Goal: Task Accomplishment & Management: Manage account settings

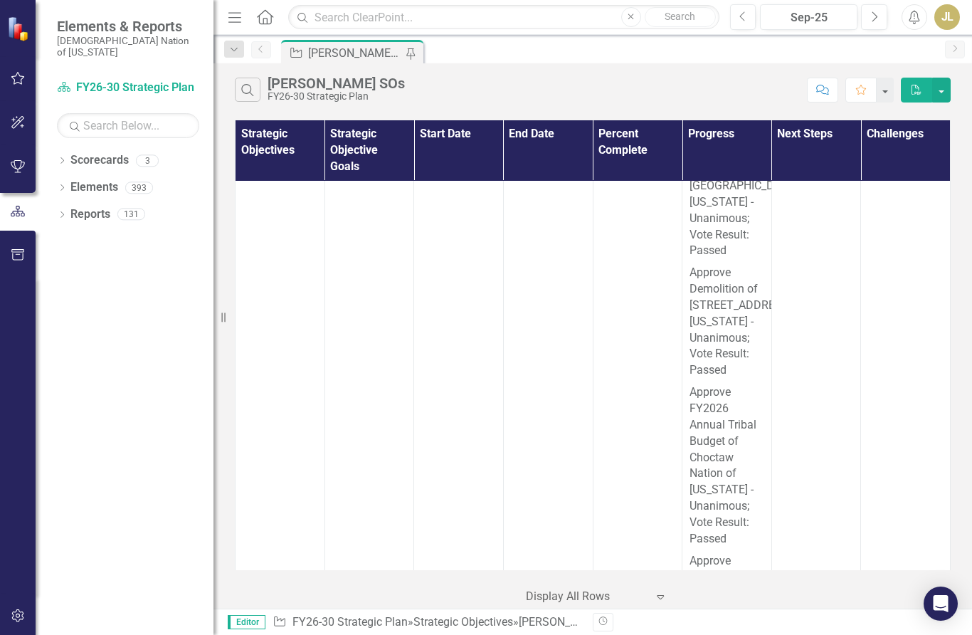
scroll to position [27321, 0]
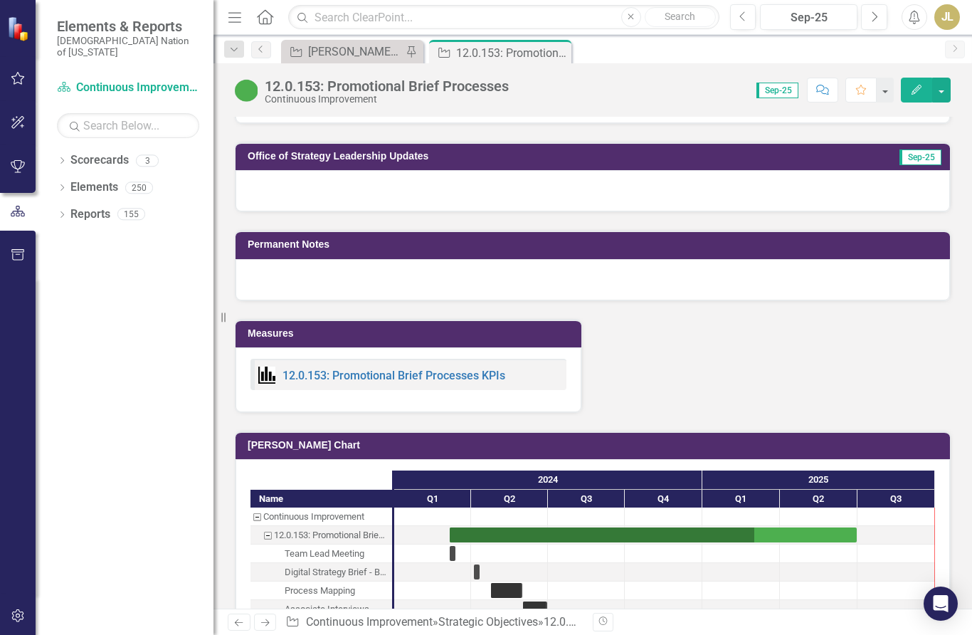
scroll to position [1258, 0]
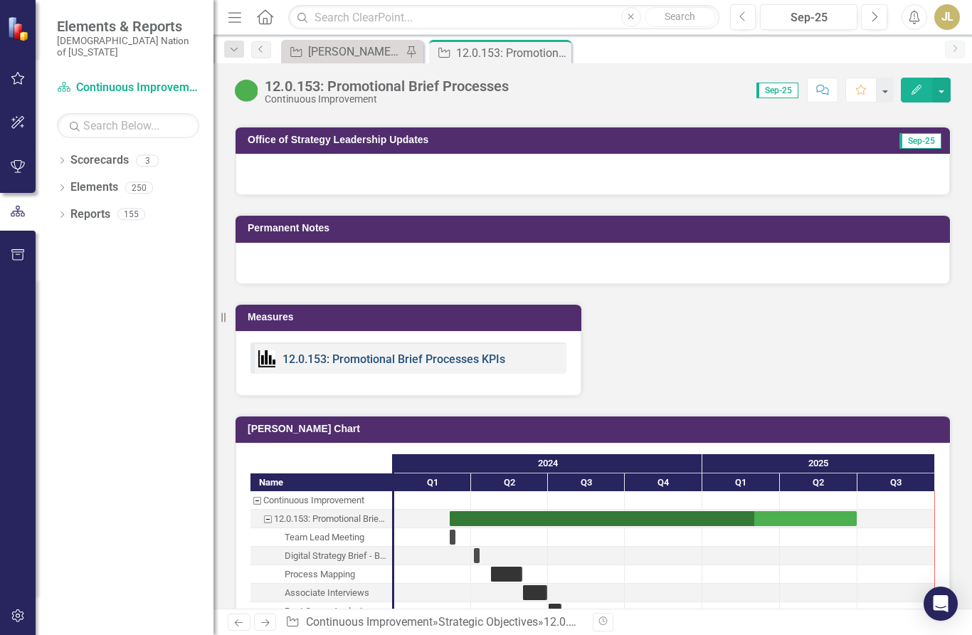
click at [338, 359] on link "12.0.153: Promotional Brief Processes KPIs" at bounding box center [394, 359] width 223 height 14
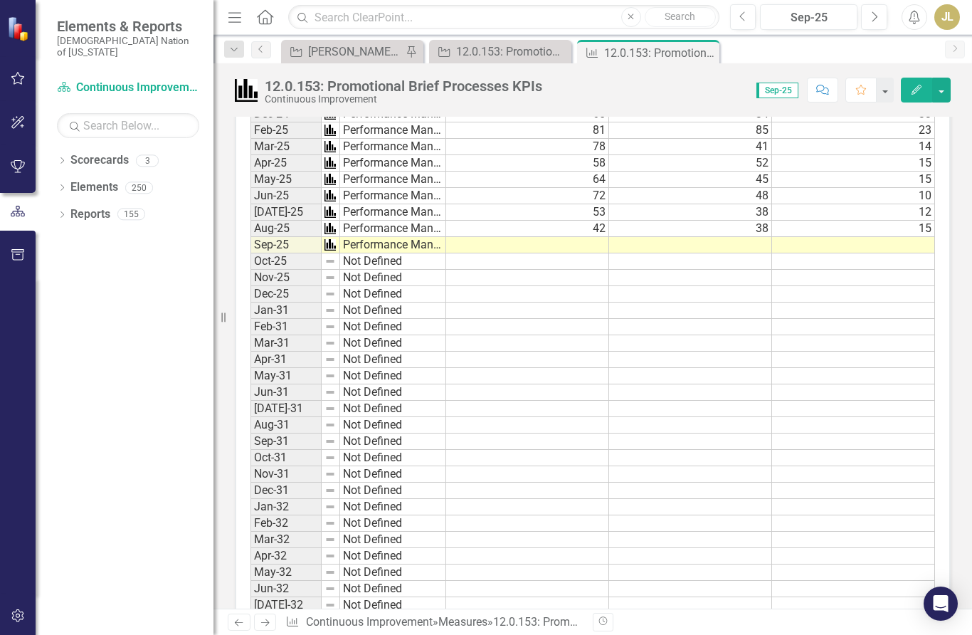
scroll to position [834, 0]
click at [482, 44] on div "12.0.153: Promotional Brief Processes" at bounding box center [503, 52] width 94 height 18
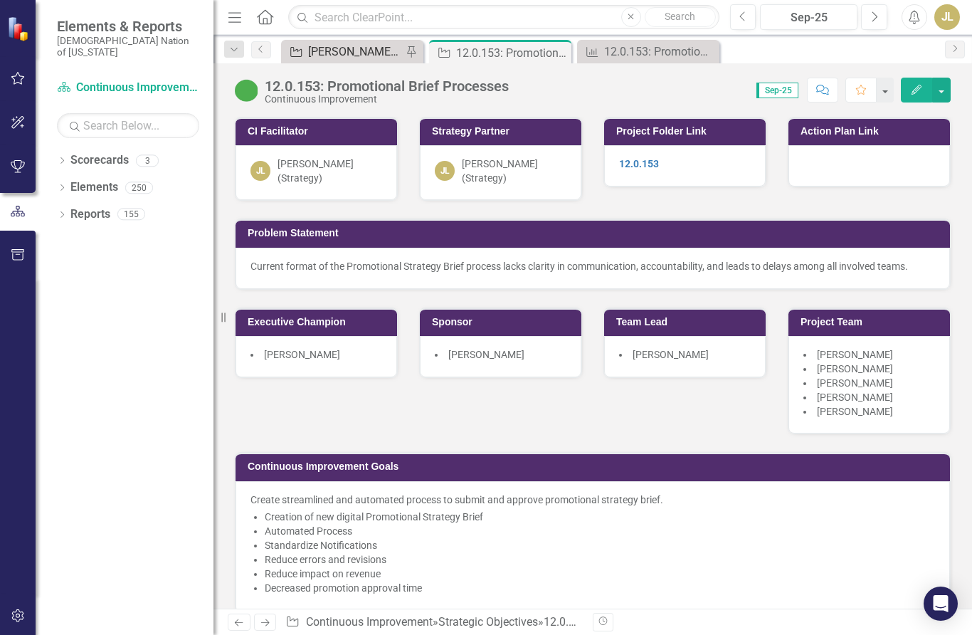
click at [313, 58] on div "[PERSON_NAME] SOs" at bounding box center [355, 52] width 94 height 18
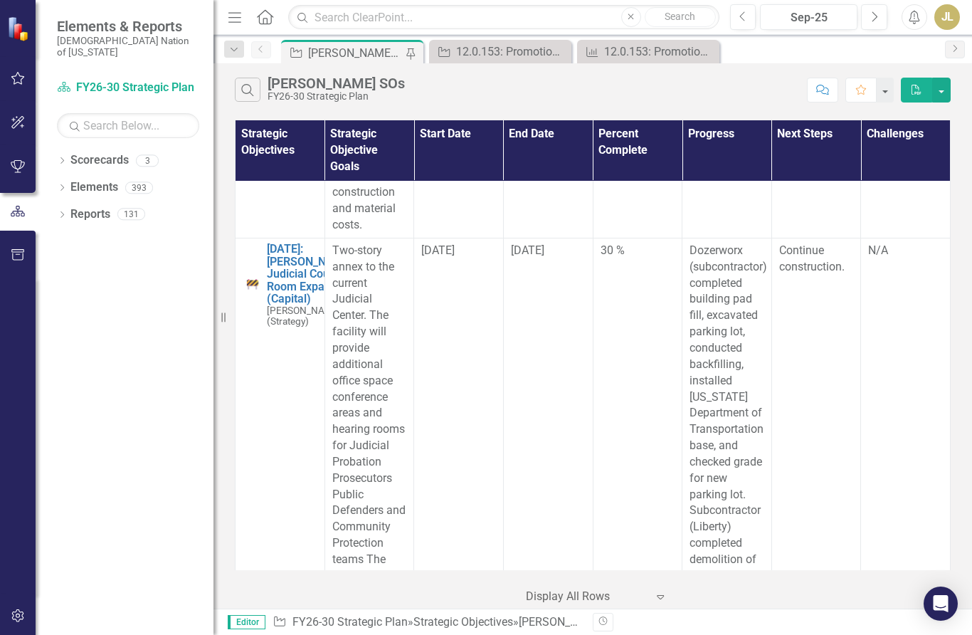
scroll to position [2190, 0]
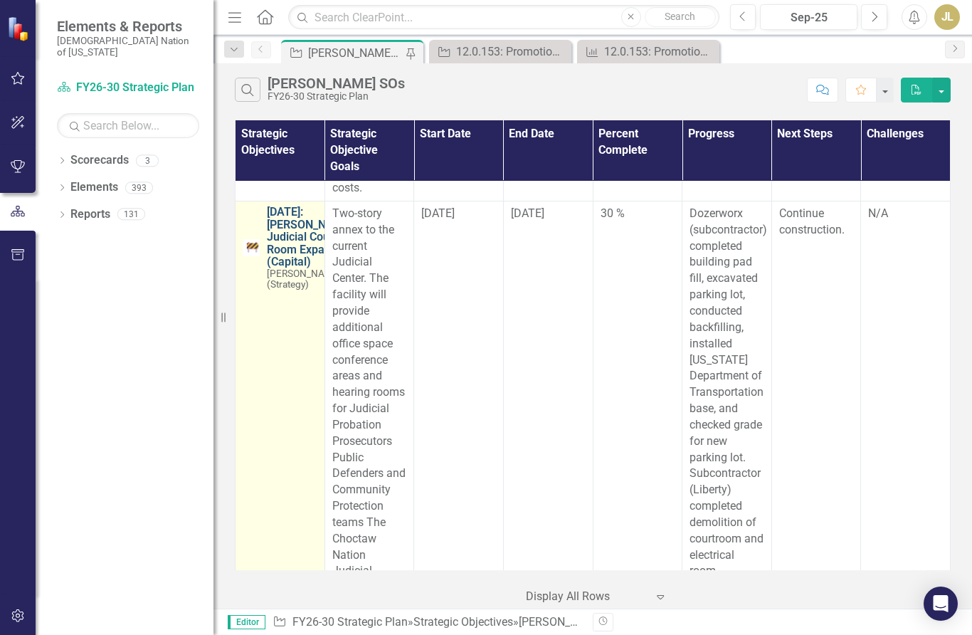
click at [280, 268] on link "[DATE]: [PERSON_NAME] Judicial Court Room Expansion (Capital)" at bounding box center [310, 237] width 86 height 63
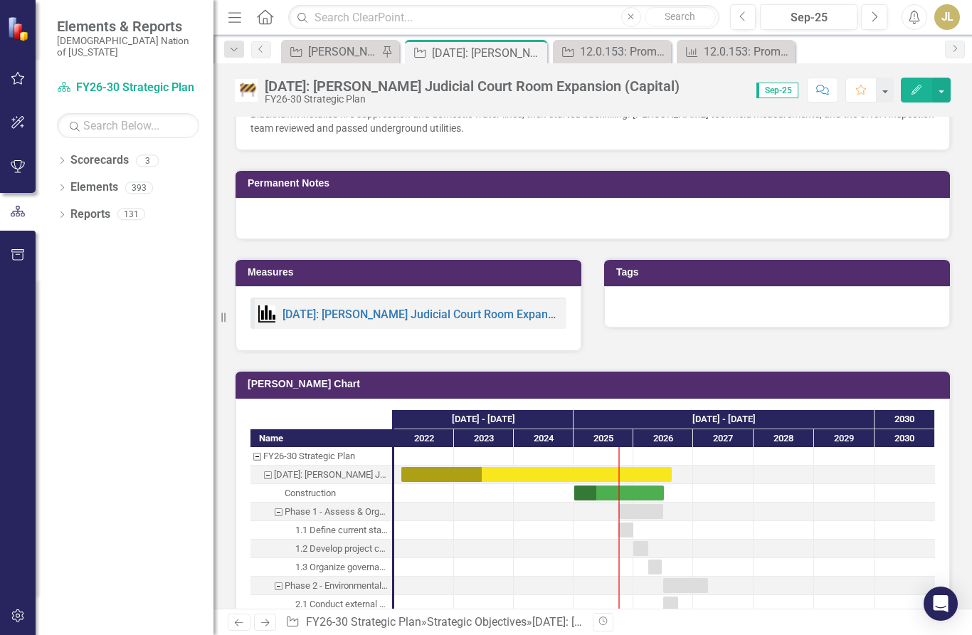
scroll to position [1174, 0]
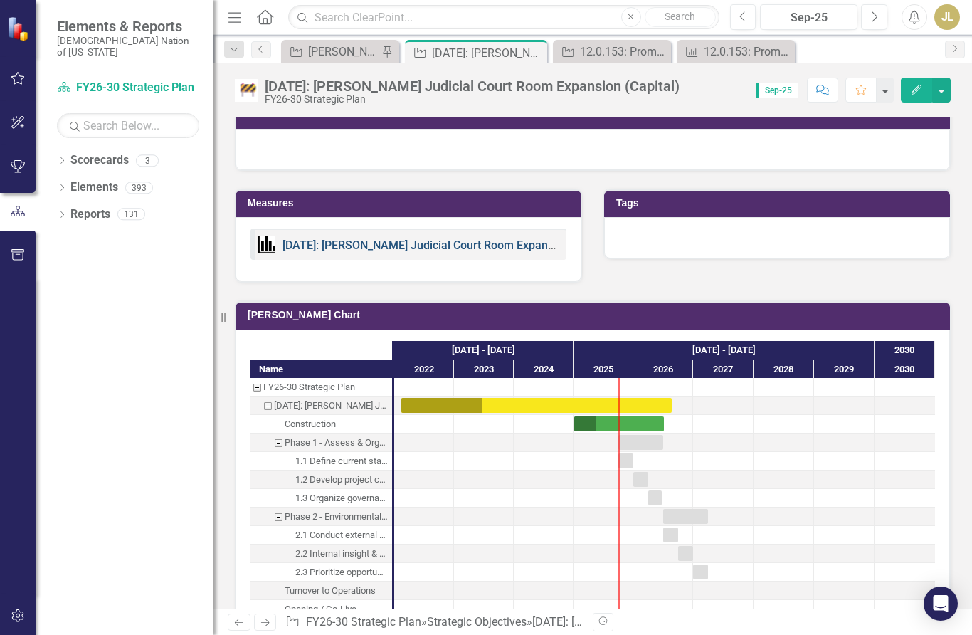
click at [325, 244] on link "[DATE]: [PERSON_NAME] Judicial Court Room Expansion (Capital) KPIs" at bounding box center [463, 245] width 360 height 14
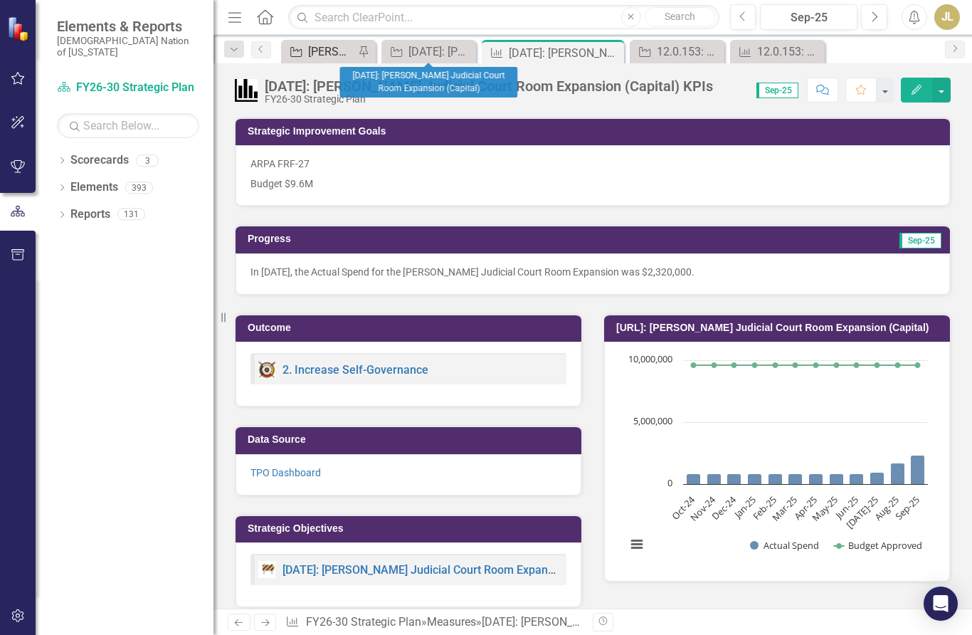
click at [317, 60] on div "[PERSON_NAME] SOs" at bounding box center [331, 52] width 46 height 18
click at [314, 49] on div "[PERSON_NAME] SOs" at bounding box center [331, 52] width 46 height 18
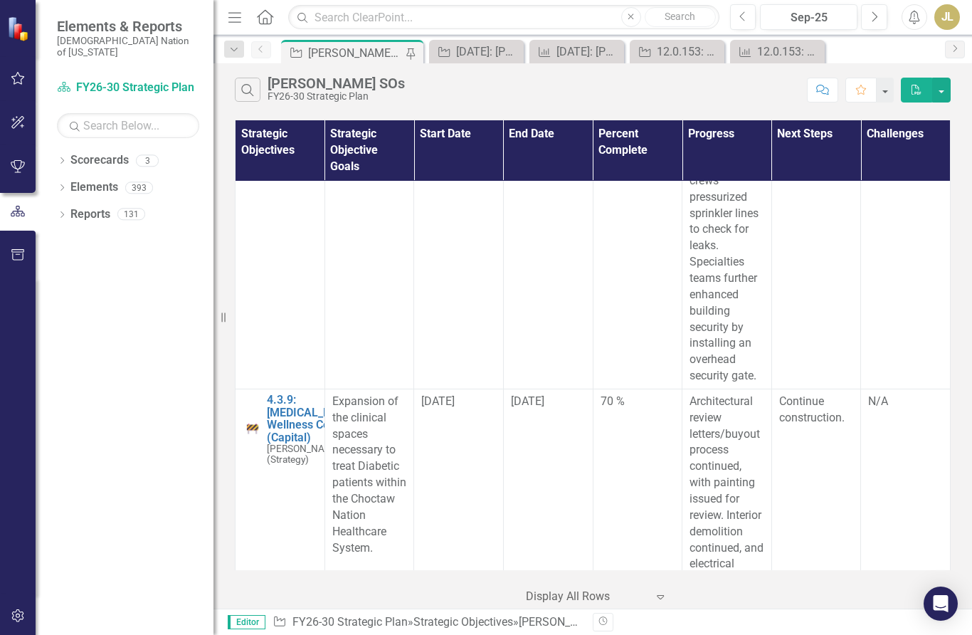
scroll to position [4695, 0]
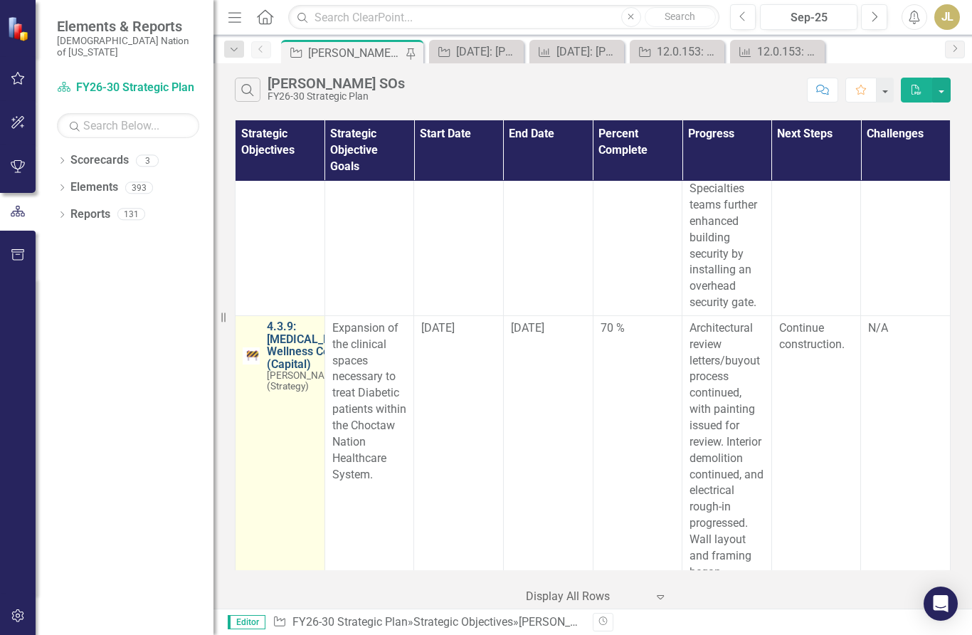
click at [279, 320] on link "4.3.9: [MEDICAL_DATA] Wellness Center (Capital)" at bounding box center [311, 345] width 88 height 50
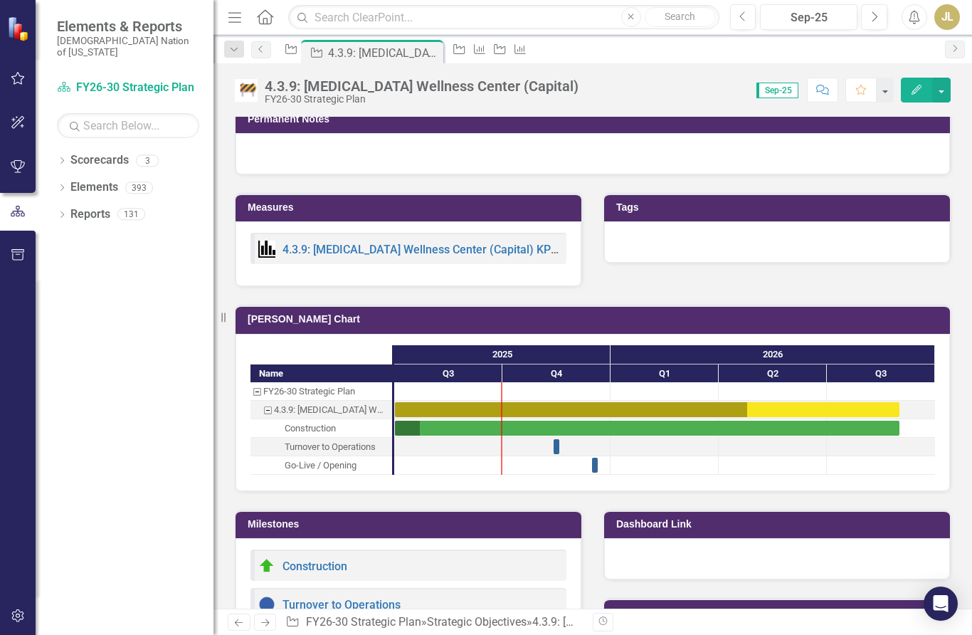
scroll to position [1118, 0]
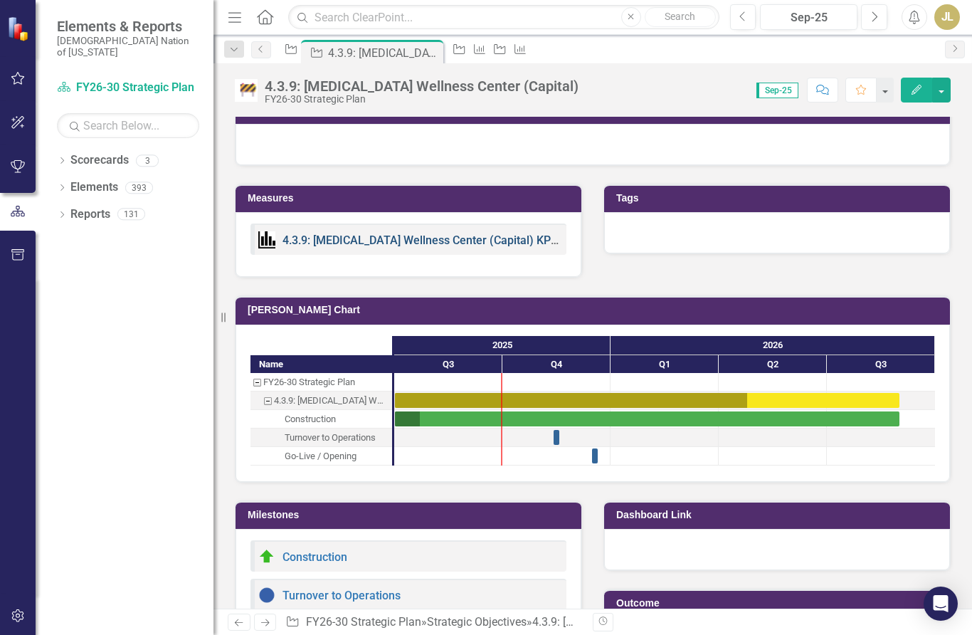
click at [326, 247] on link "4.3.9: [MEDICAL_DATA] Wellness Center (Capital) KPIs" at bounding box center [422, 240] width 278 height 14
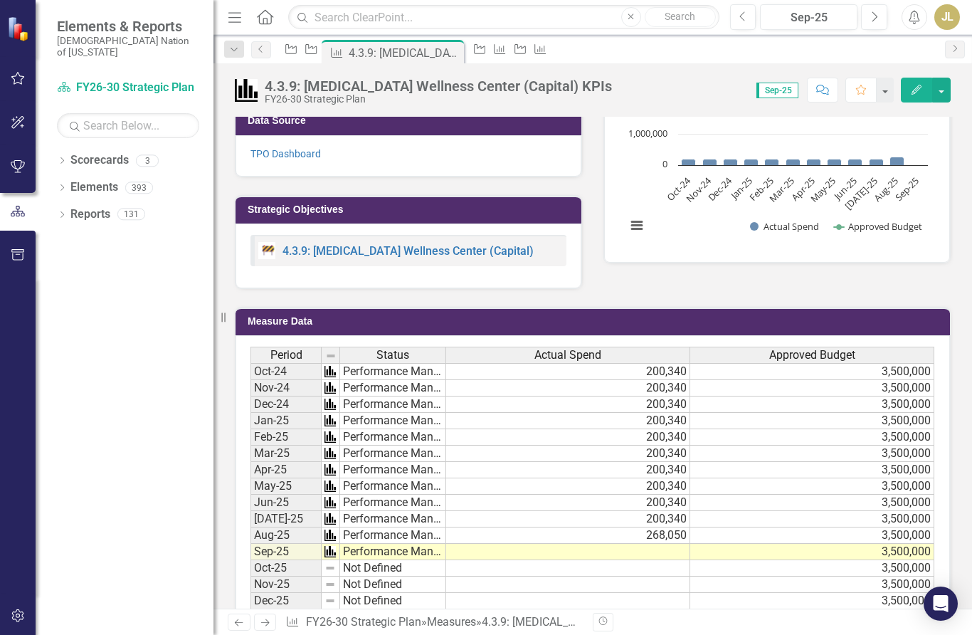
scroll to position [274, 0]
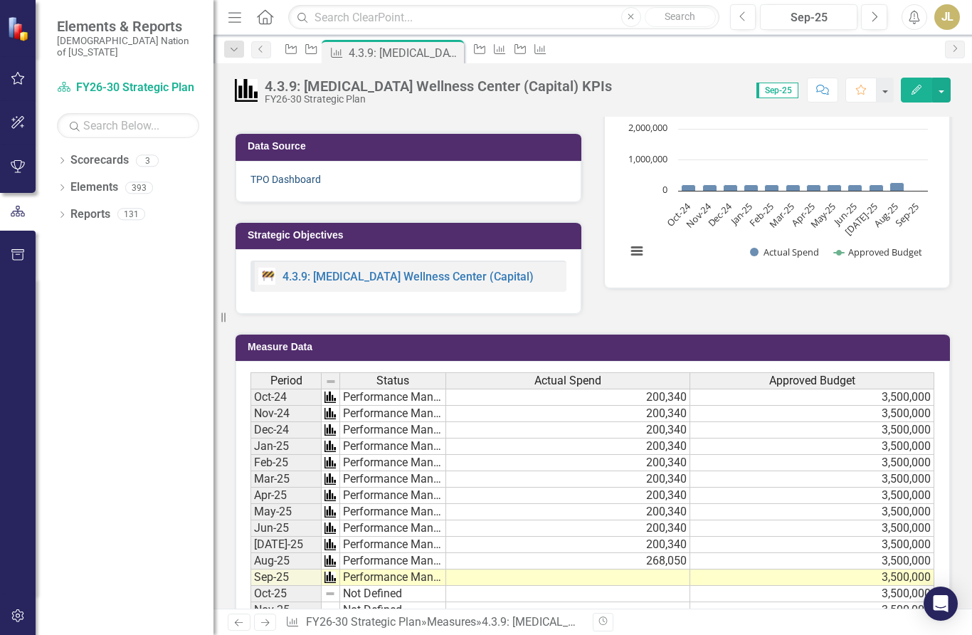
click at [294, 180] on link "TPO Dashboard" at bounding box center [286, 179] width 70 height 11
click at [294, 58] on div "Strategic Objective" at bounding box center [288, 49] width 20 height 18
click at [292, 53] on icon "Strategic Objective" at bounding box center [291, 48] width 14 height 11
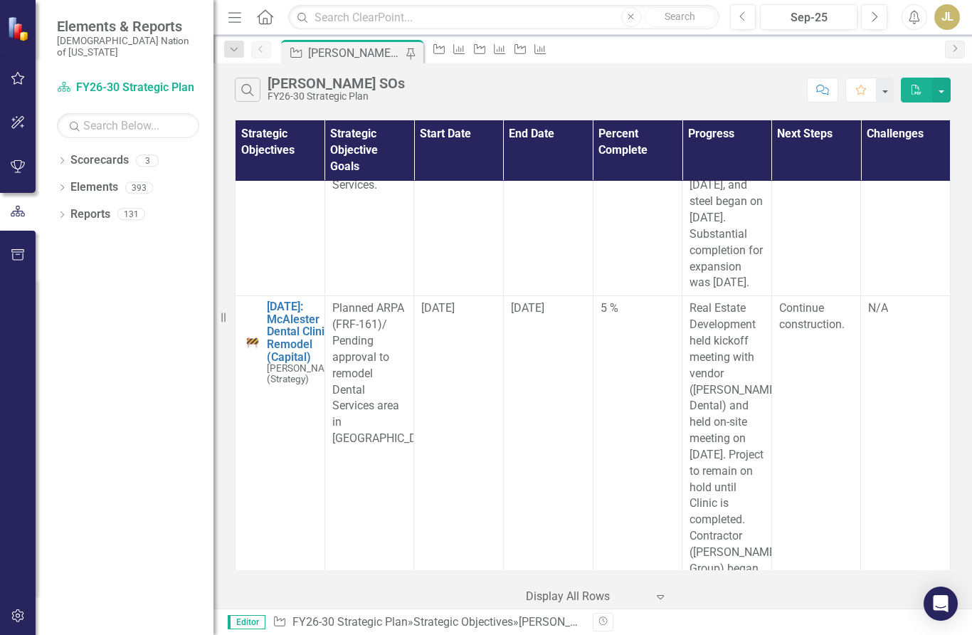
scroll to position [5838, 0]
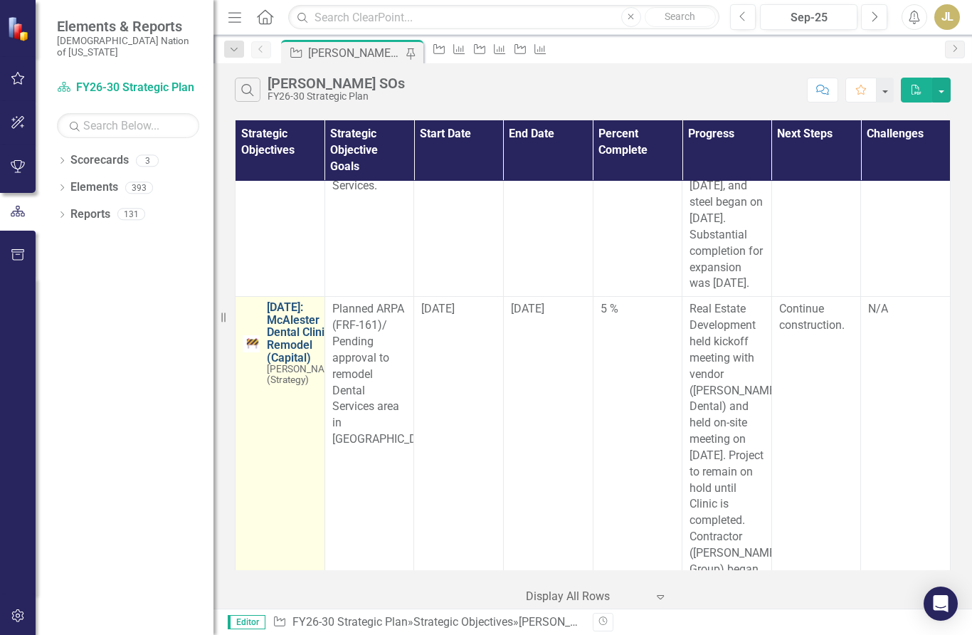
click at [290, 313] on link "[DATE]: McAlester Dental Clinic Remodel (Capital)" at bounding box center [304, 332] width 75 height 63
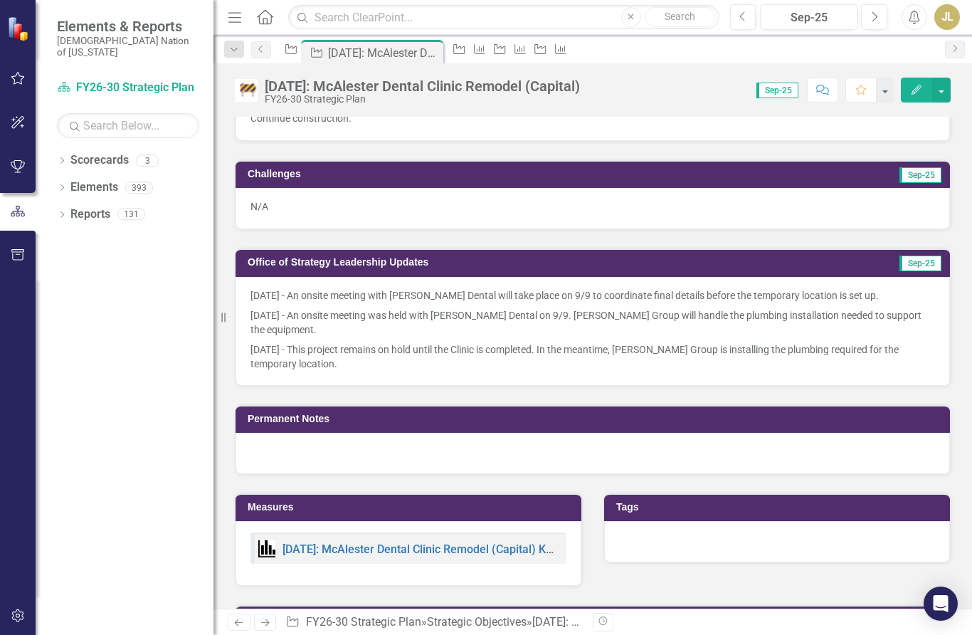
scroll to position [683, 0]
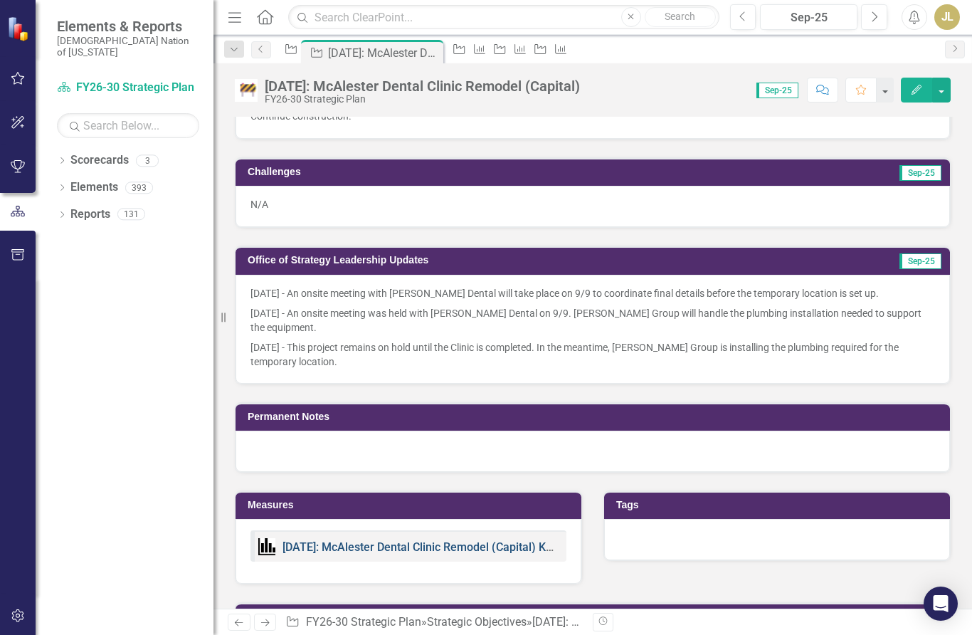
click at [330, 540] on link "[DATE]: McAlester Dental Clinic Remodel (Capital) KPIs" at bounding box center [423, 547] width 280 height 14
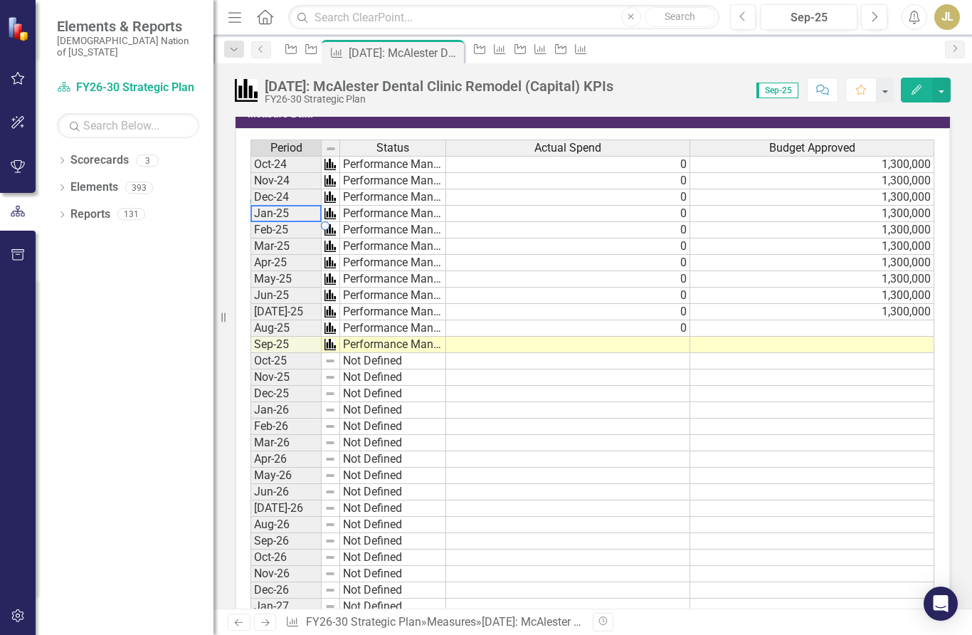
scroll to position [498, 0]
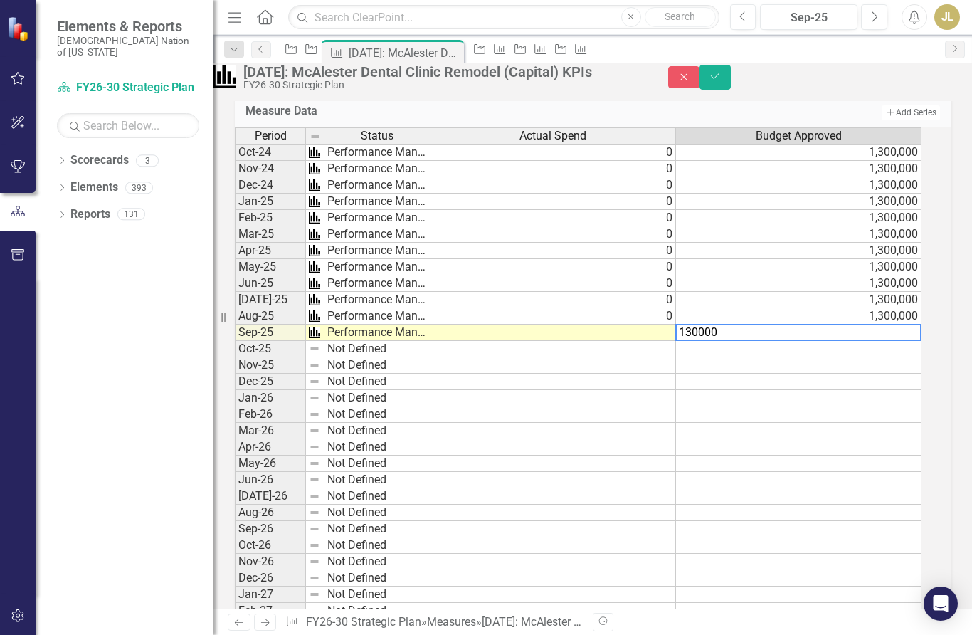
type textarea "1300000"
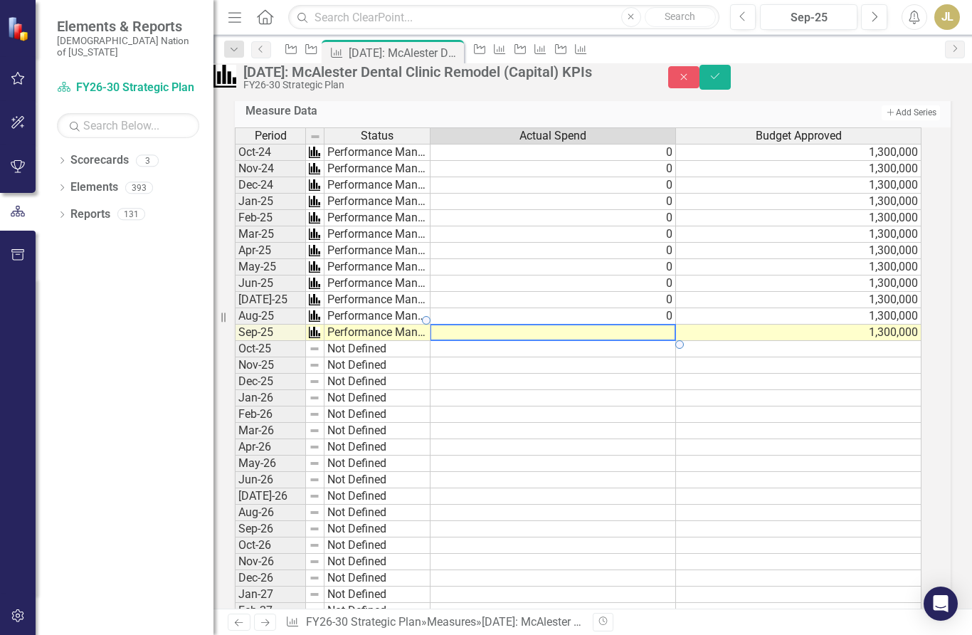
type textarea "0"
click at [722, 81] on icon "Save" at bounding box center [715, 76] width 13 height 10
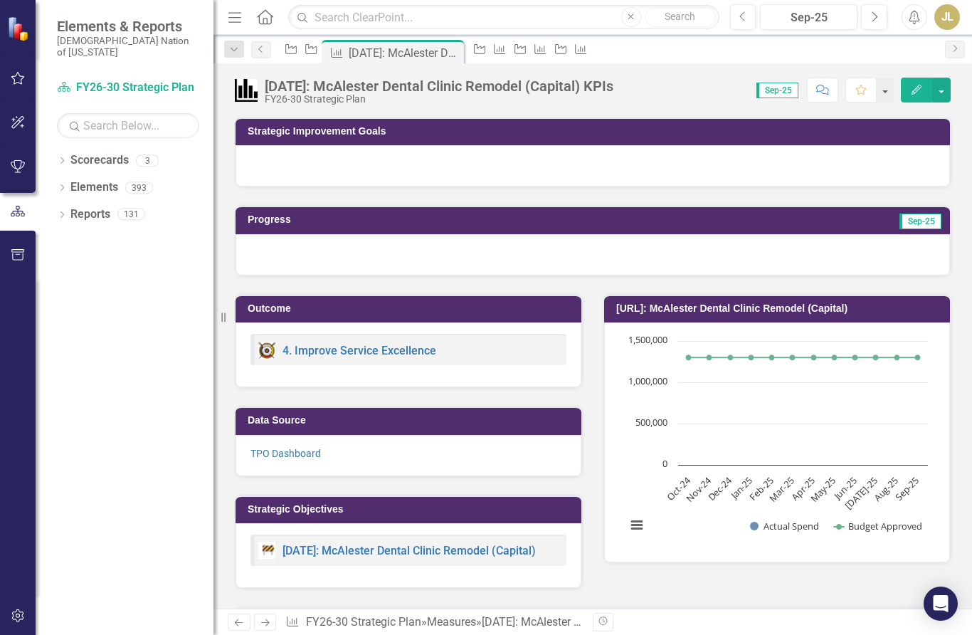
scroll to position [0, 0]
click at [289, 456] on link "TPO Dashboard" at bounding box center [286, 453] width 70 height 11
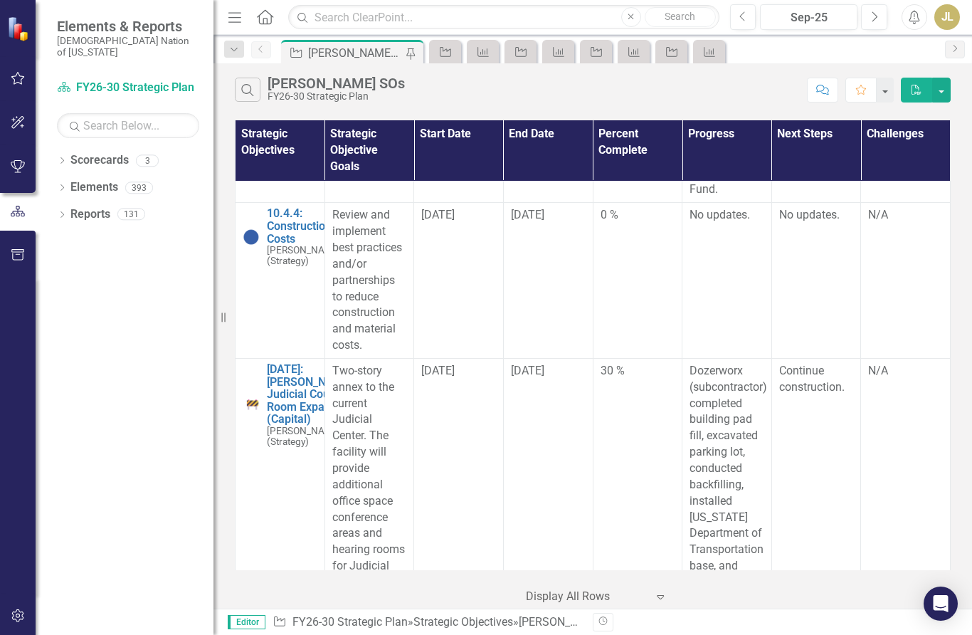
scroll to position [2044, 0]
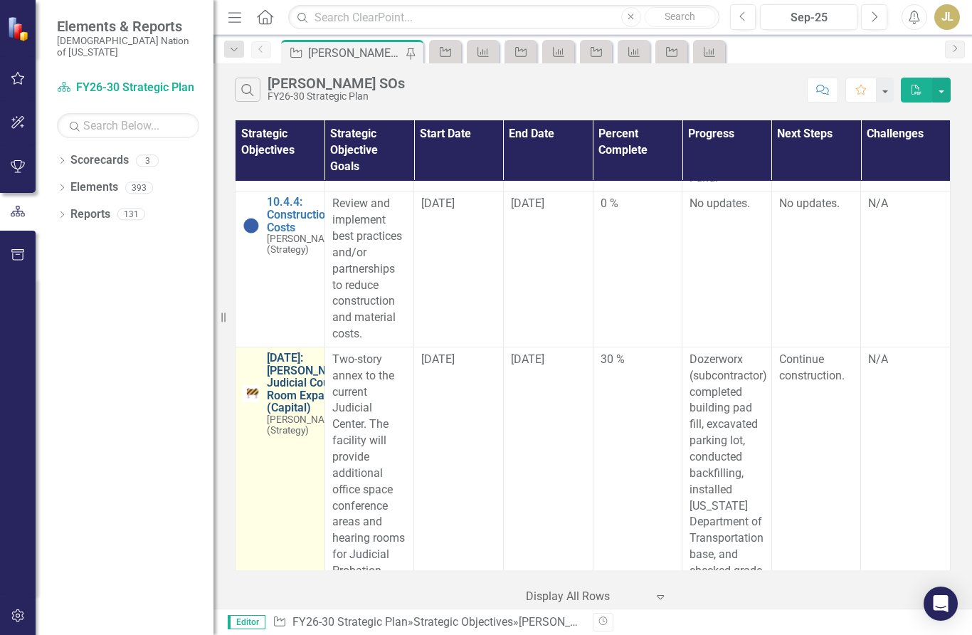
click at [291, 394] on link "[DATE]: [PERSON_NAME] Judicial Court Room Expansion (Capital)" at bounding box center [310, 383] width 86 height 63
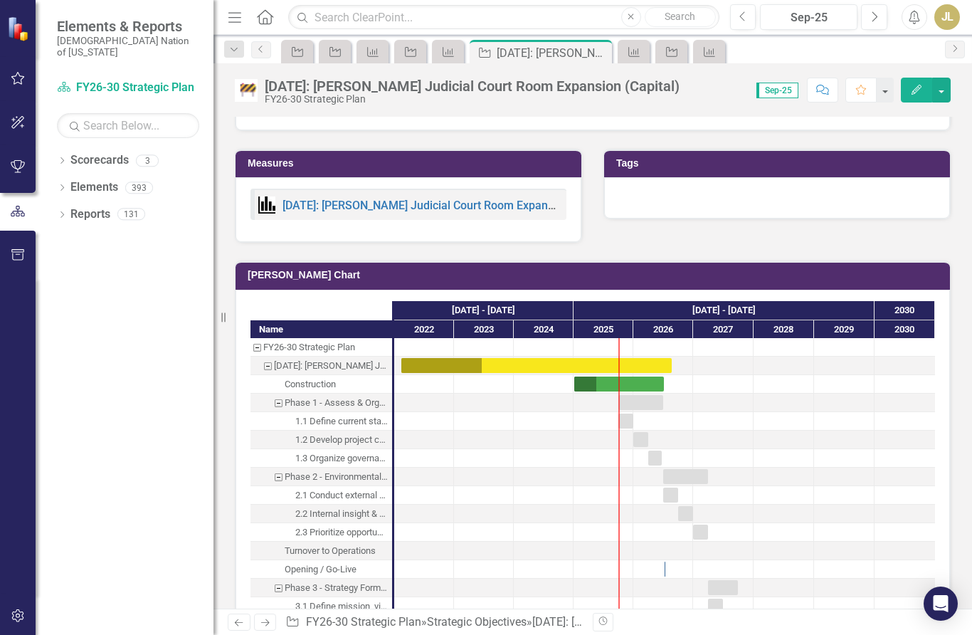
scroll to position [1221, 0]
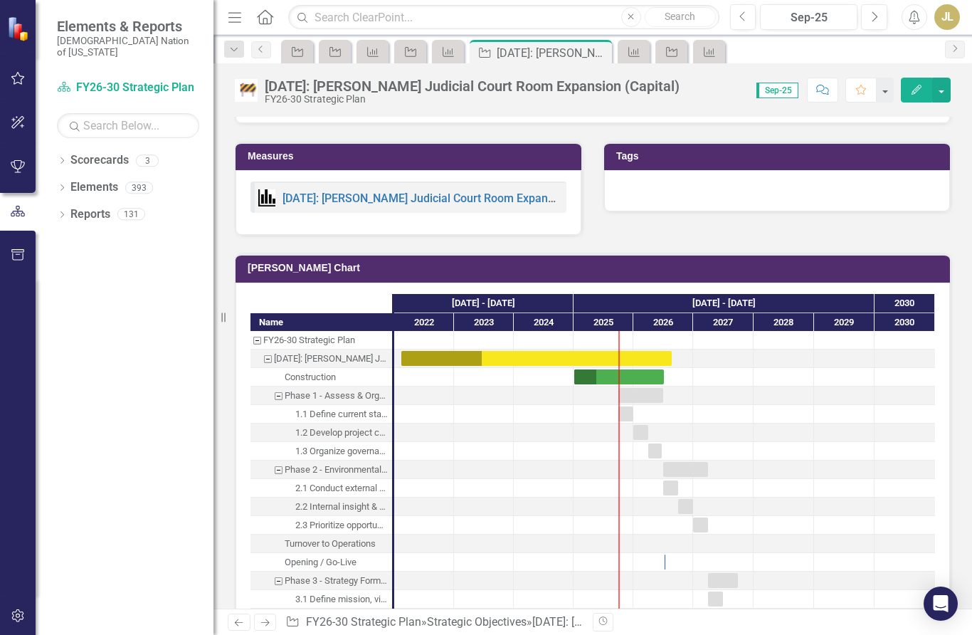
click at [387, 189] on div "[DATE]: [PERSON_NAME] Judicial Court Room Expansion (Capital) KPIs" at bounding box center [408, 197] width 301 height 17
click at [364, 191] on link "[DATE]: [PERSON_NAME] Judicial Court Room Expansion (Capital) KPIs" at bounding box center [463, 198] width 360 height 14
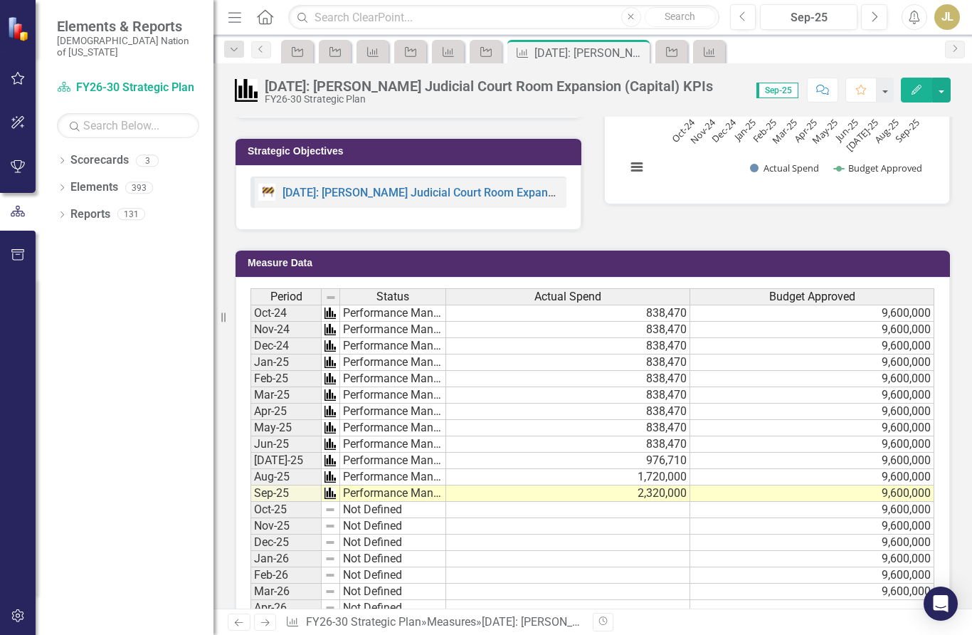
scroll to position [385, 0]
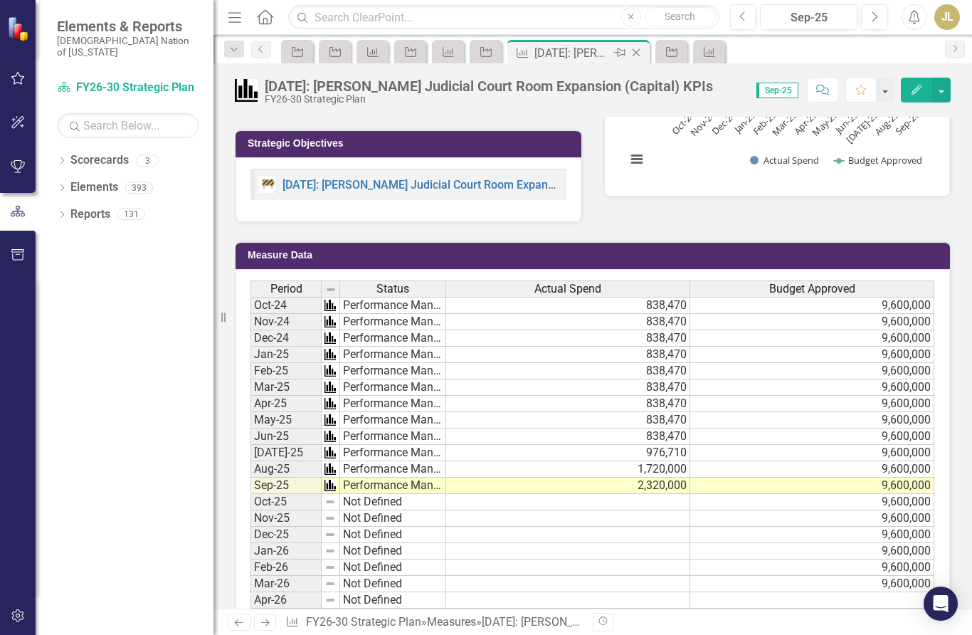
click at [631, 54] on icon "Close" at bounding box center [636, 52] width 14 height 11
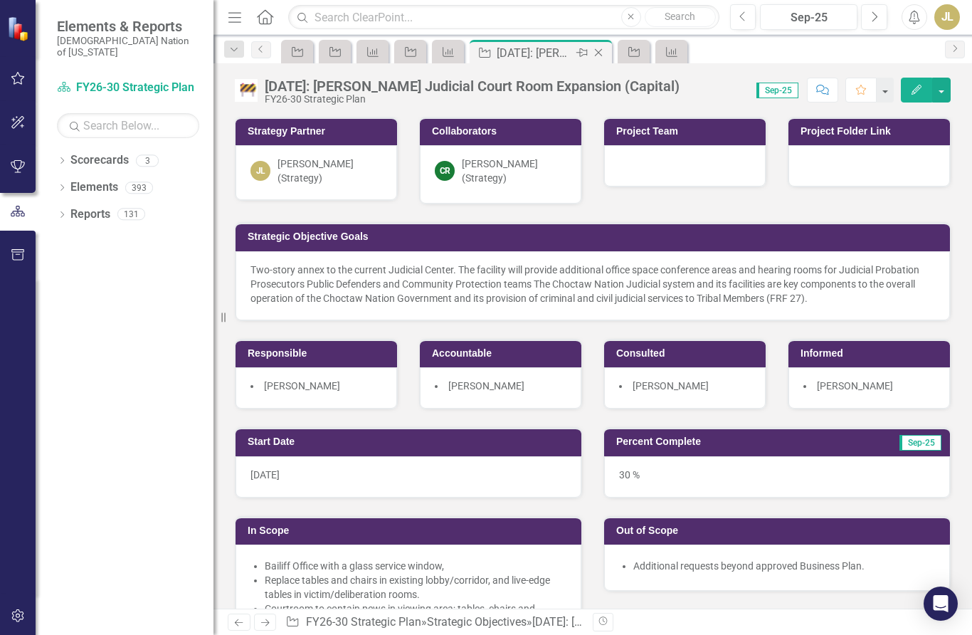
click at [598, 53] on icon at bounding box center [599, 53] width 8 height 8
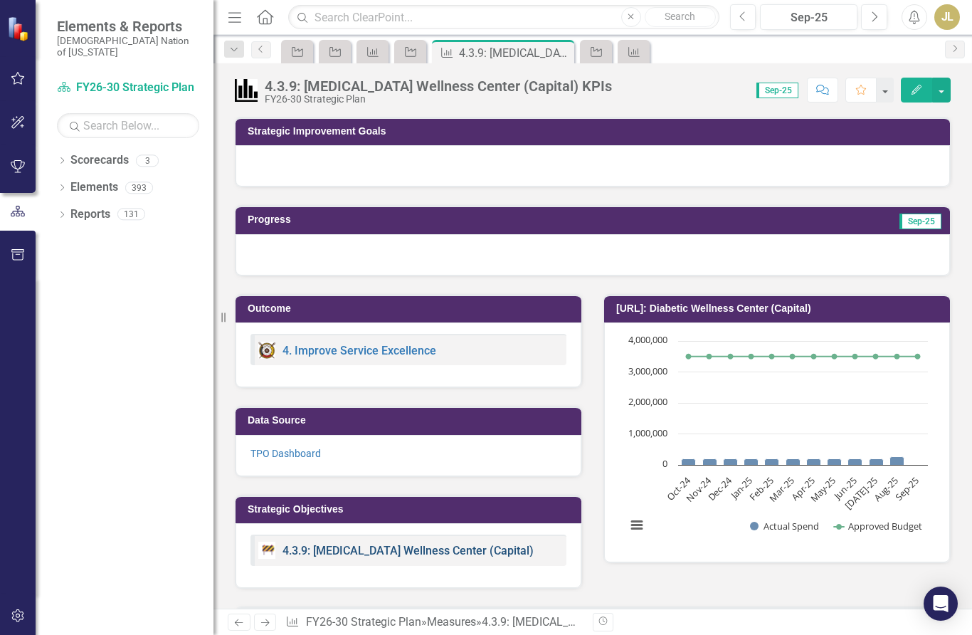
click at [352, 547] on link "4.3.9: [MEDICAL_DATA] Wellness Center (Capital)" at bounding box center [408, 551] width 251 height 14
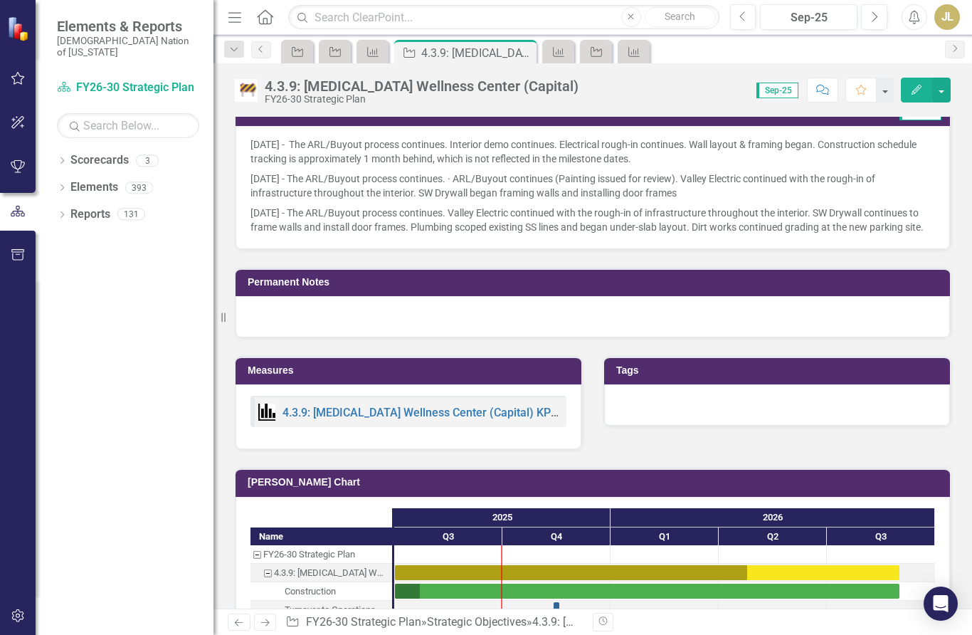
scroll to position [948, 0]
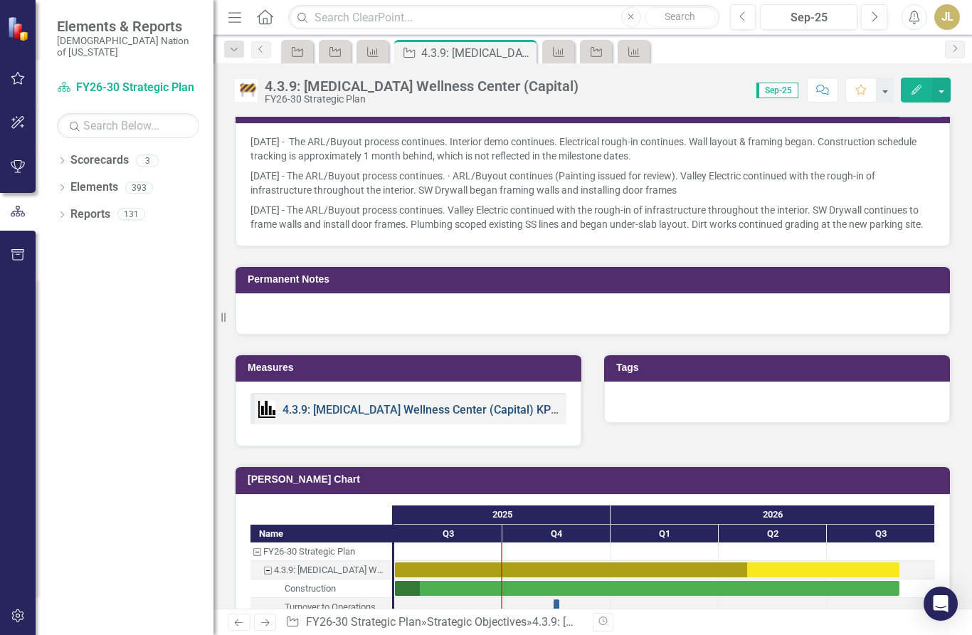
click at [339, 416] on link "4.3.9: [MEDICAL_DATA] Wellness Center (Capital) KPIs" at bounding box center [422, 410] width 278 height 14
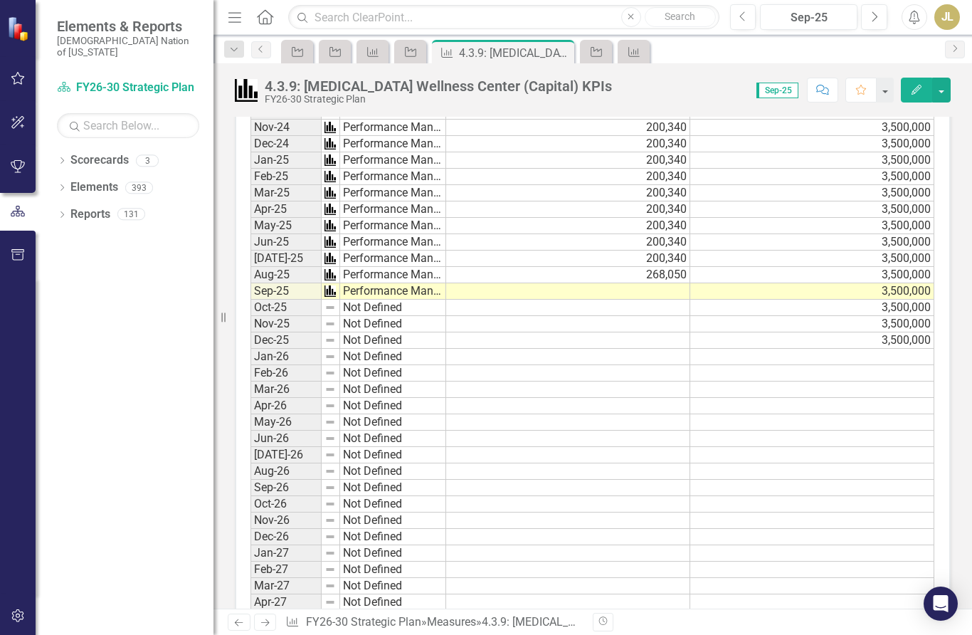
scroll to position [561, 0]
click at [636, 289] on td at bounding box center [568, 291] width 244 height 16
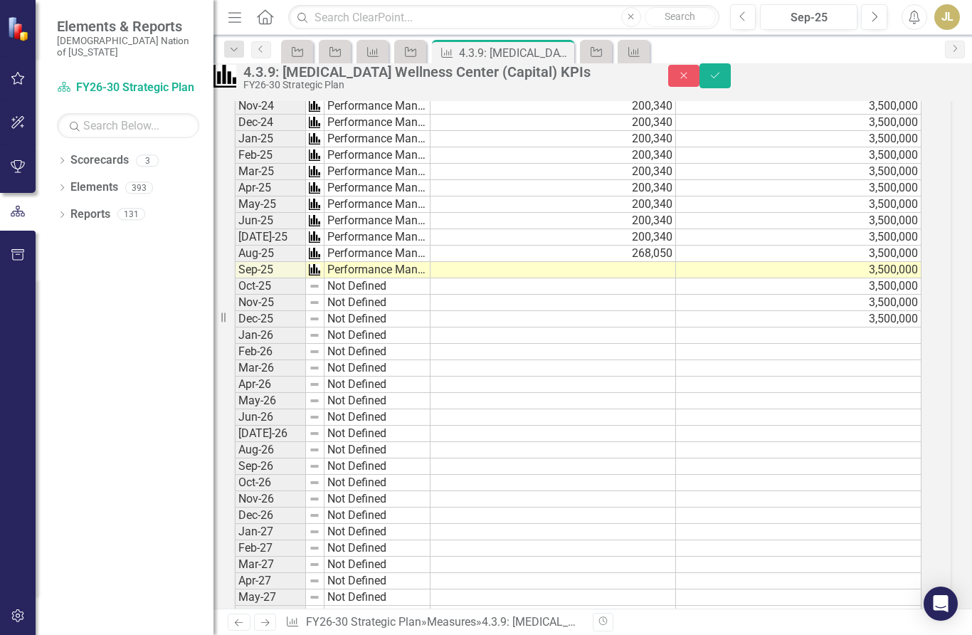
click at [618, 278] on td at bounding box center [554, 270] width 246 height 16
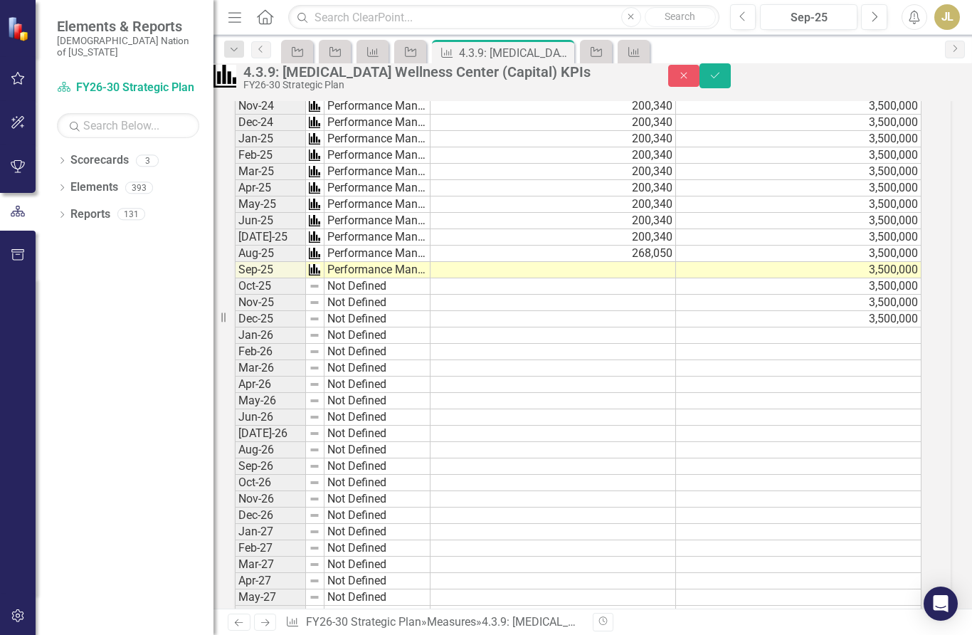
click at [500, 327] on td at bounding box center [554, 319] width 246 height 16
click at [731, 73] on button "Save" at bounding box center [715, 75] width 31 height 25
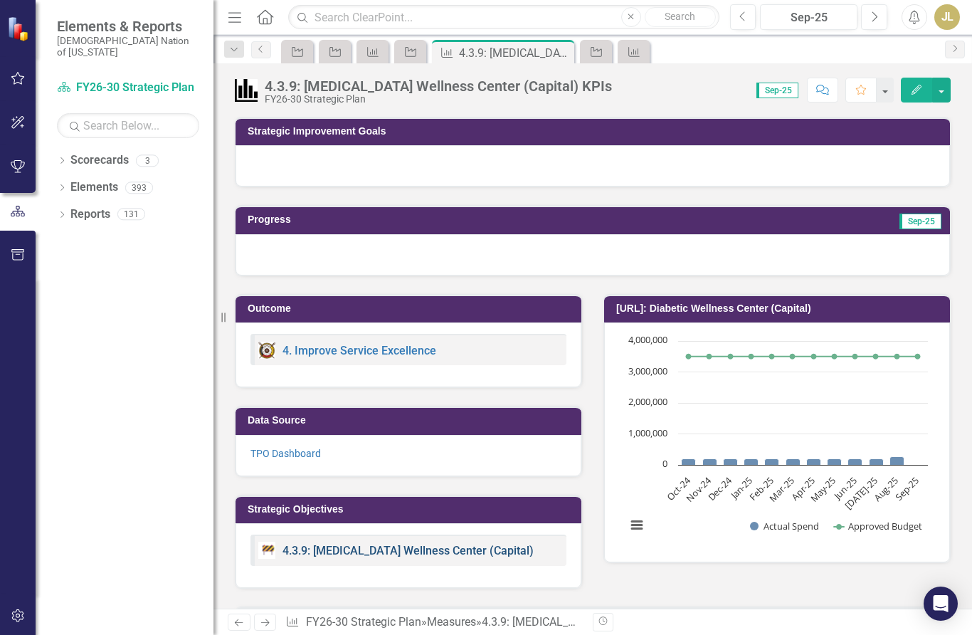
click at [405, 549] on link "4.3.9: [MEDICAL_DATA] Wellness Center (Capital)" at bounding box center [408, 551] width 251 height 14
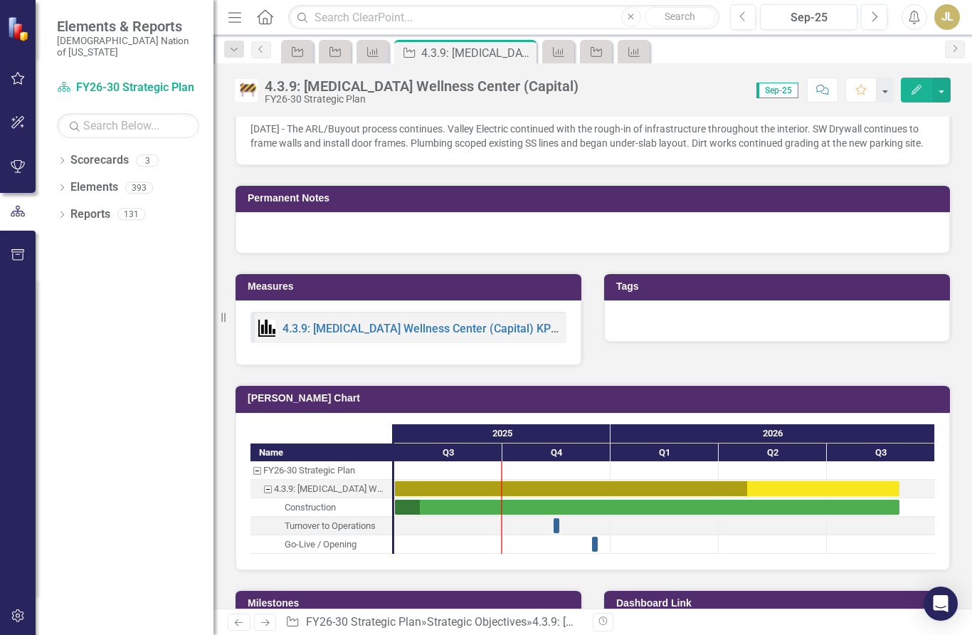
scroll to position [1031, 0]
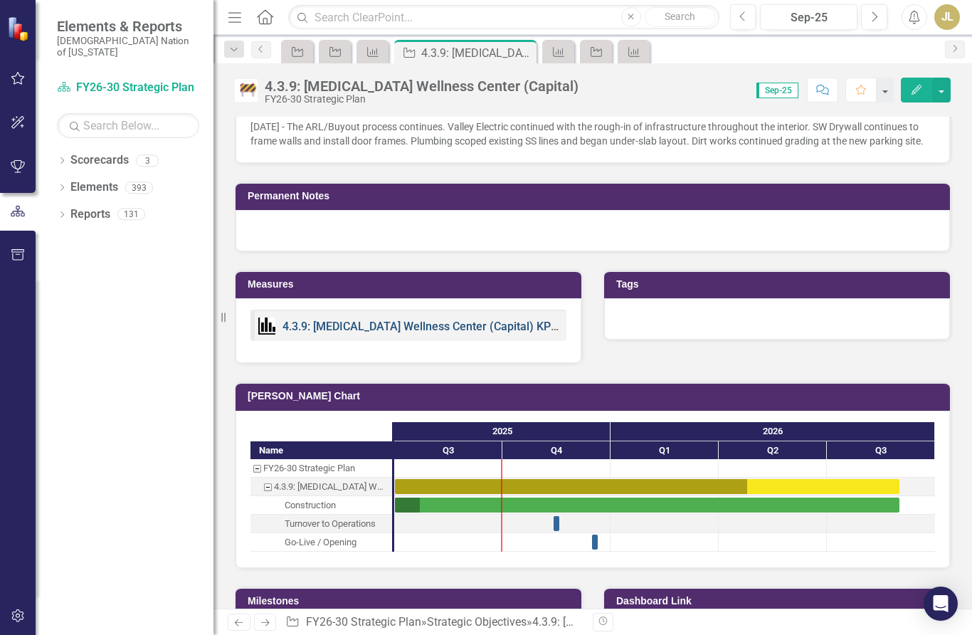
click at [473, 333] on link "4.3.9: [MEDICAL_DATA] Wellness Center (Capital) KPIs" at bounding box center [422, 327] width 278 height 14
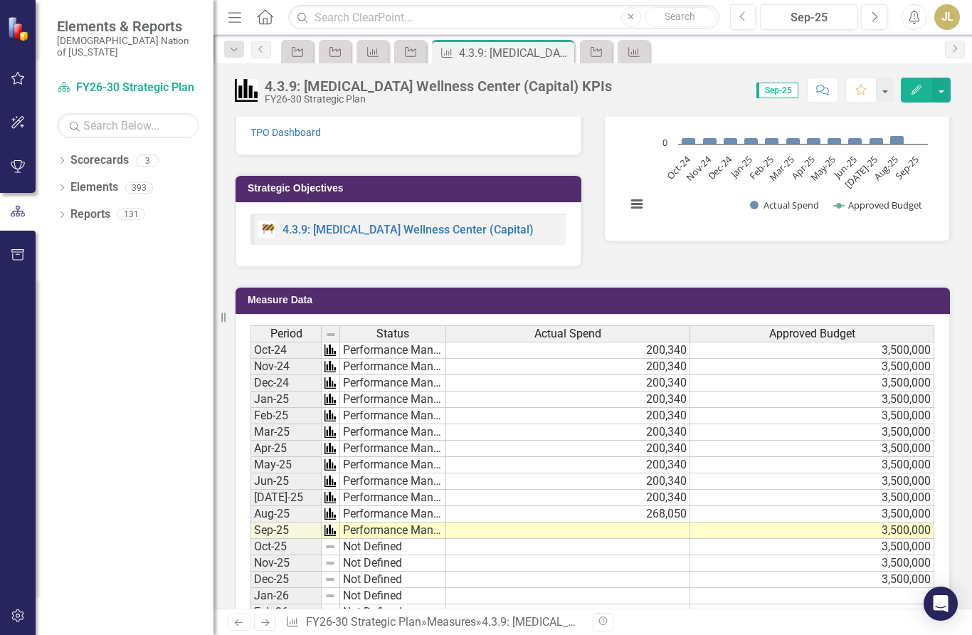
scroll to position [348, 0]
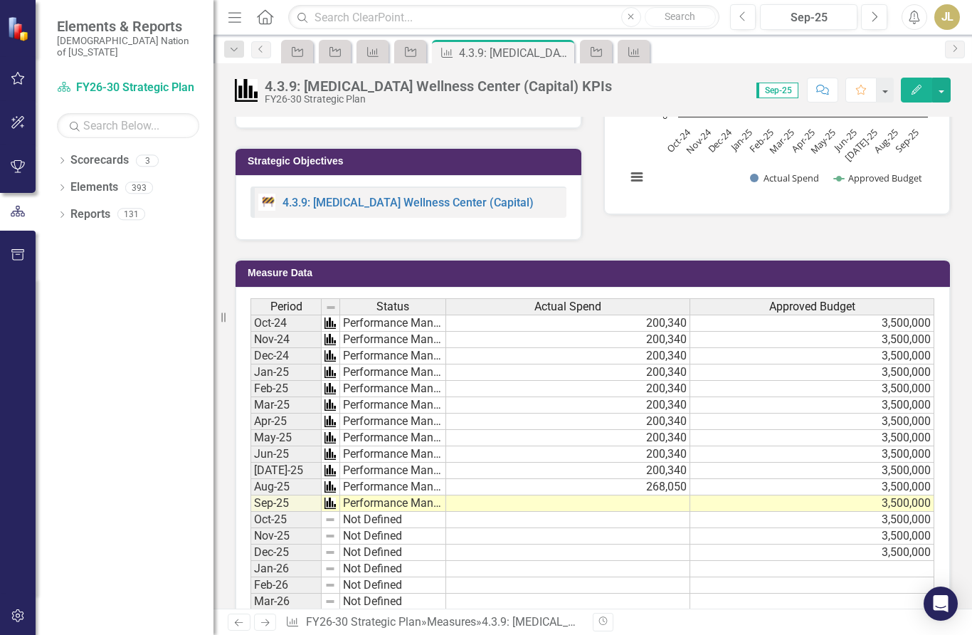
click at [669, 500] on td at bounding box center [568, 503] width 244 height 16
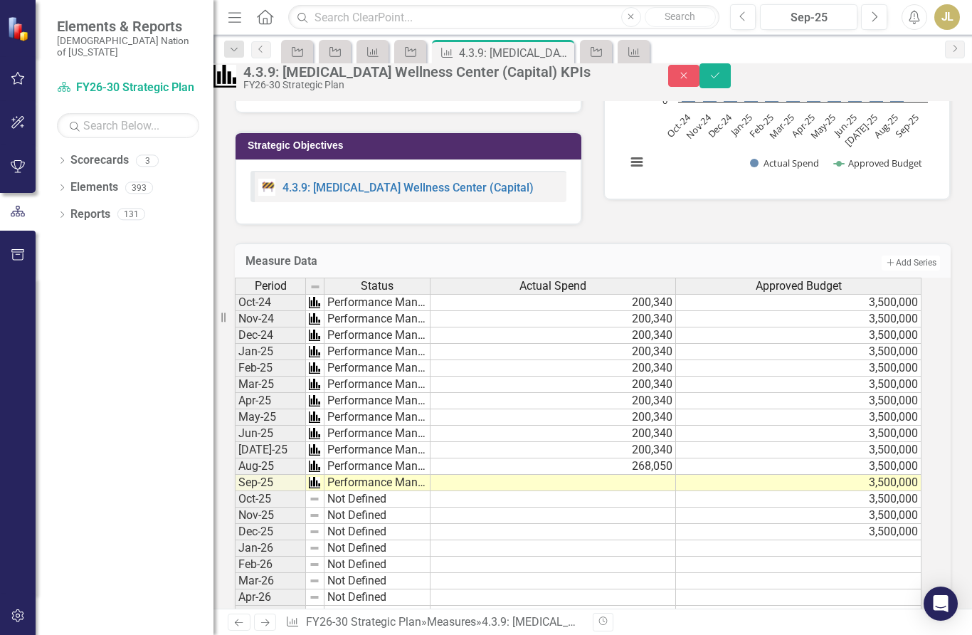
click at [646, 491] on td at bounding box center [554, 483] width 246 height 16
click at [645, 491] on td at bounding box center [554, 483] width 246 height 16
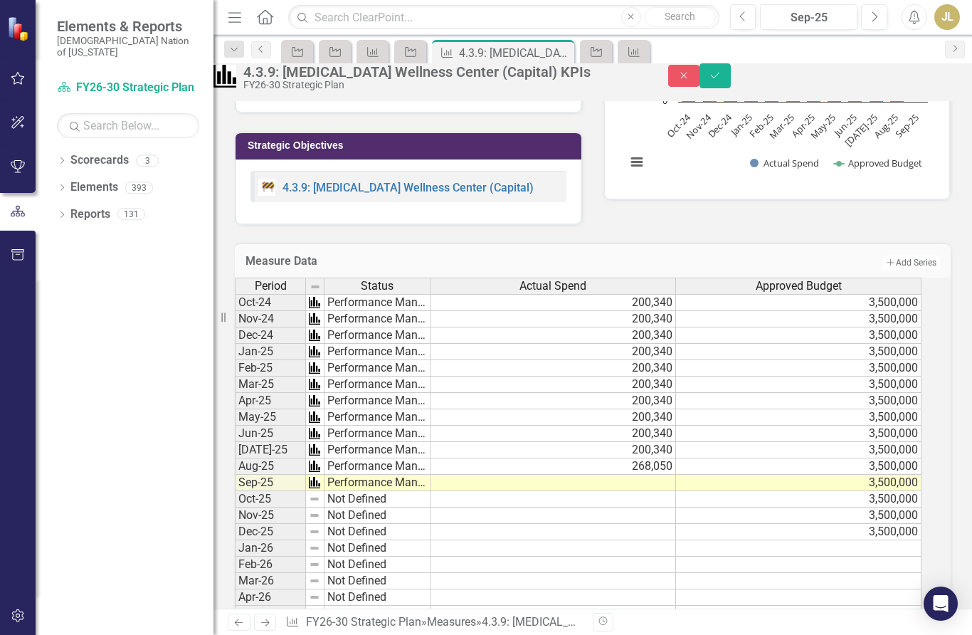
click at [645, 491] on td at bounding box center [554, 483] width 246 height 16
click at [588, 491] on td at bounding box center [554, 483] width 246 height 16
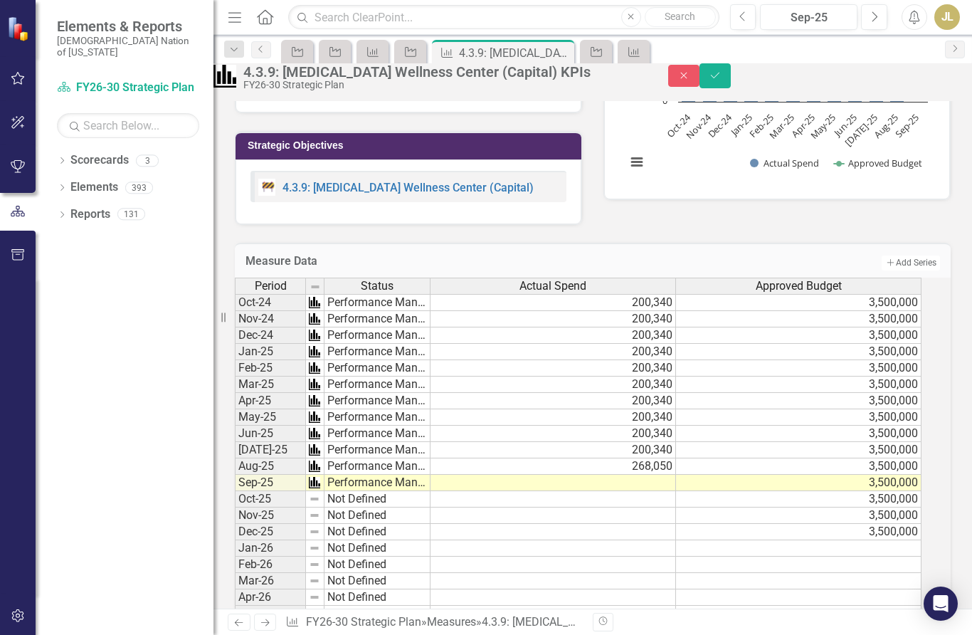
click at [588, 491] on td at bounding box center [554, 483] width 246 height 16
click at [722, 79] on icon "Save" at bounding box center [715, 75] width 13 height 10
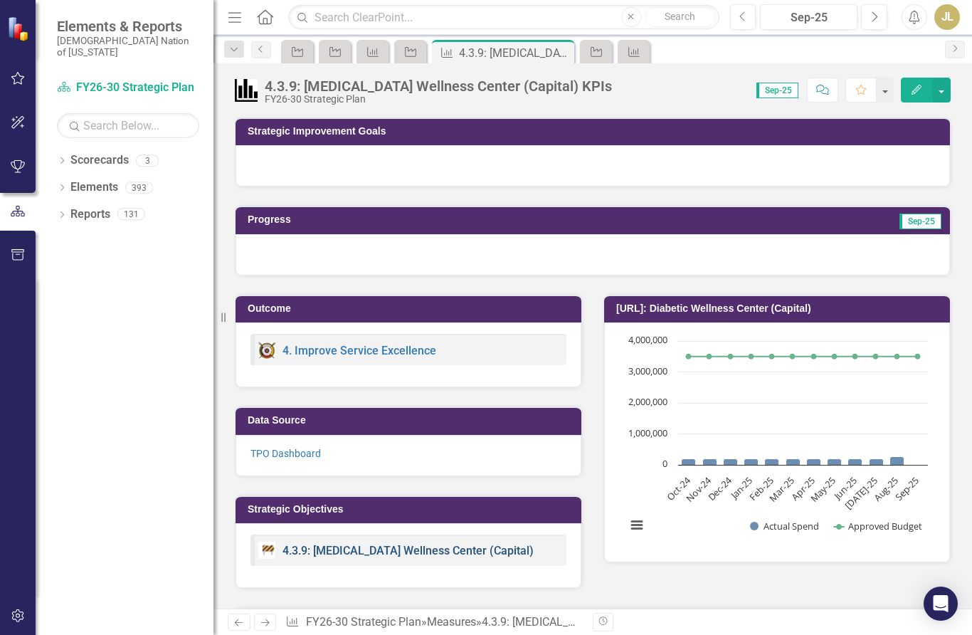
click at [406, 555] on link "4.3.9: [MEDICAL_DATA] Wellness Center (Capital)" at bounding box center [408, 551] width 251 height 14
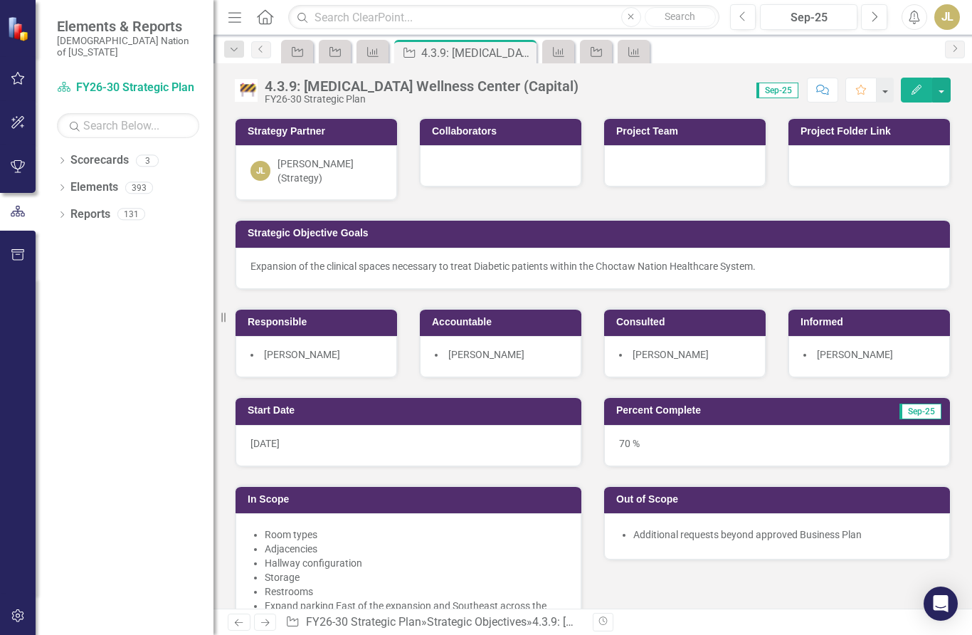
click at [384, 550] on li "Adjacencies" at bounding box center [416, 549] width 302 height 14
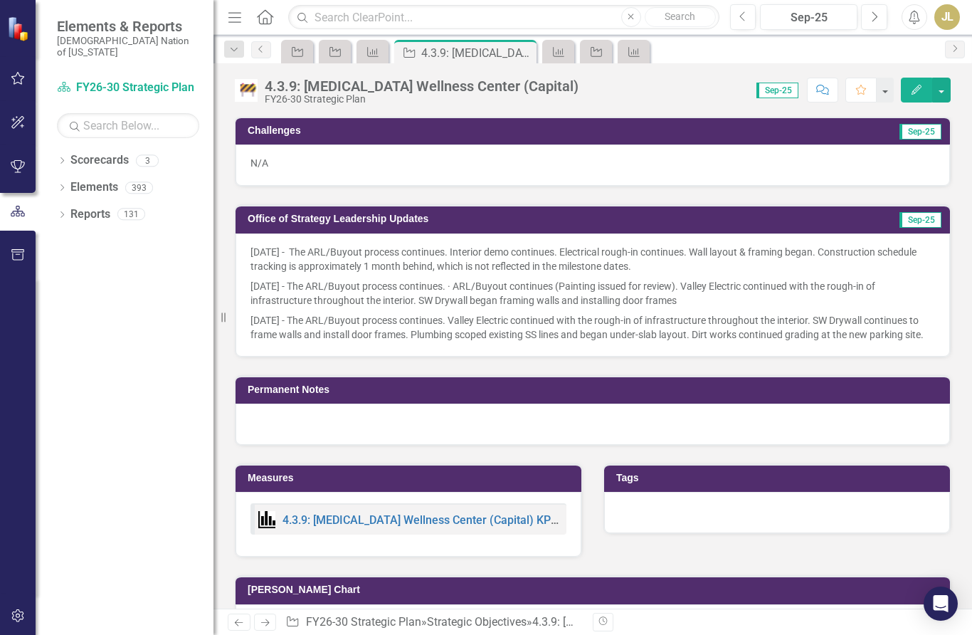
scroll to position [842, 0]
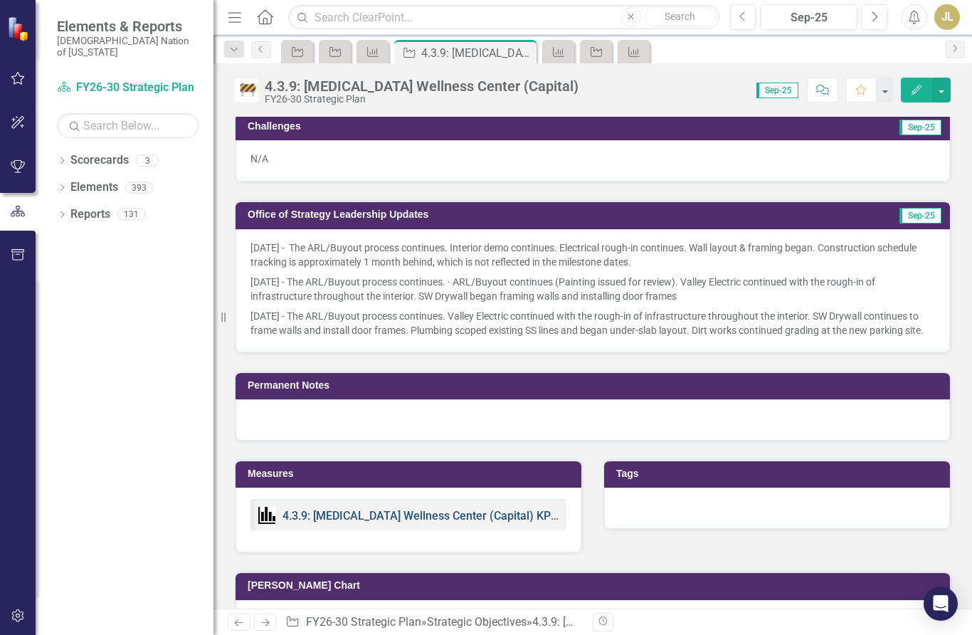
click at [459, 522] on link "4.3.9: [MEDICAL_DATA] Wellness Center (Capital) KPIs" at bounding box center [422, 516] width 278 height 14
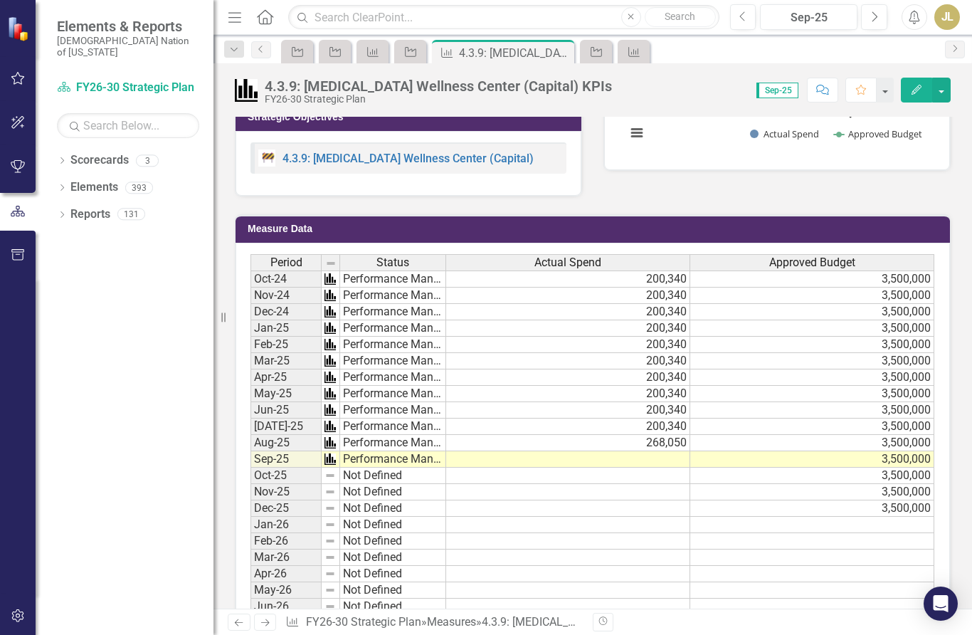
scroll to position [418, 0]
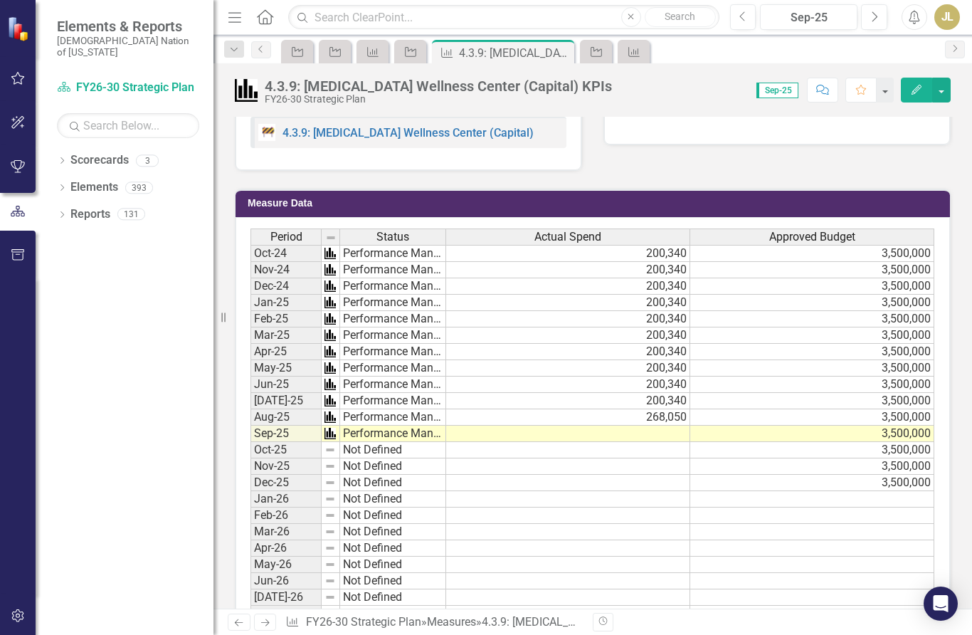
click at [589, 437] on td at bounding box center [568, 434] width 244 height 16
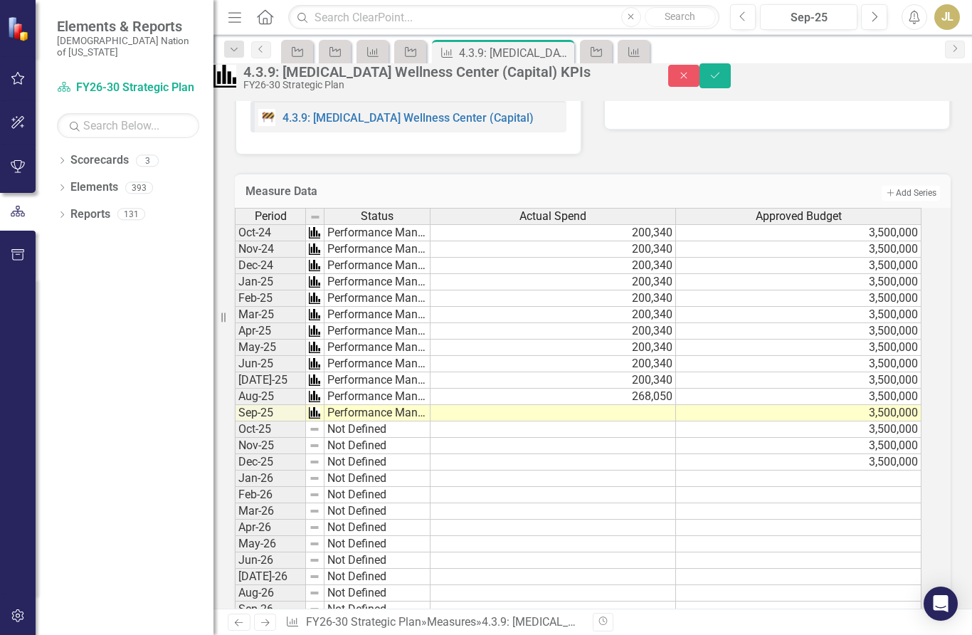
click at [589, 421] on td at bounding box center [554, 413] width 246 height 16
click at [731, 85] on button "Save" at bounding box center [715, 75] width 31 height 25
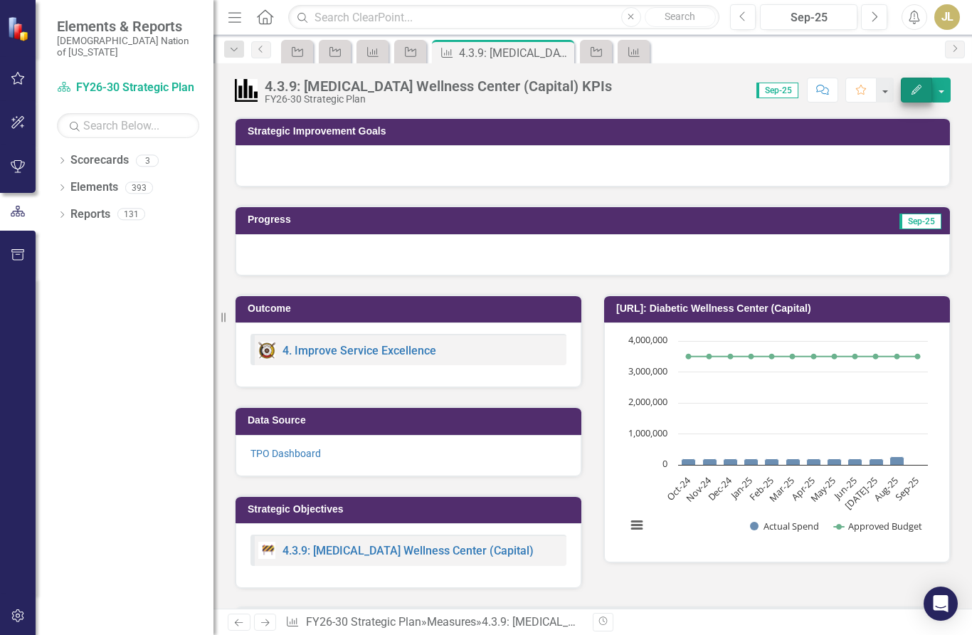
click at [920, 89] on icon "button" at bounding box center [917, 90] width 10 height 10
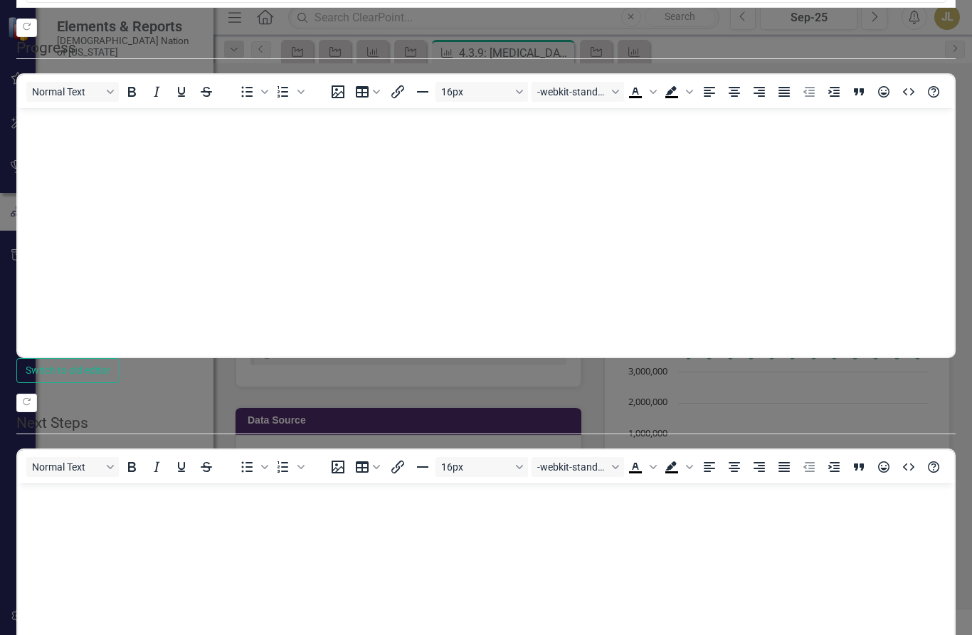
scroll to position [0, 0]
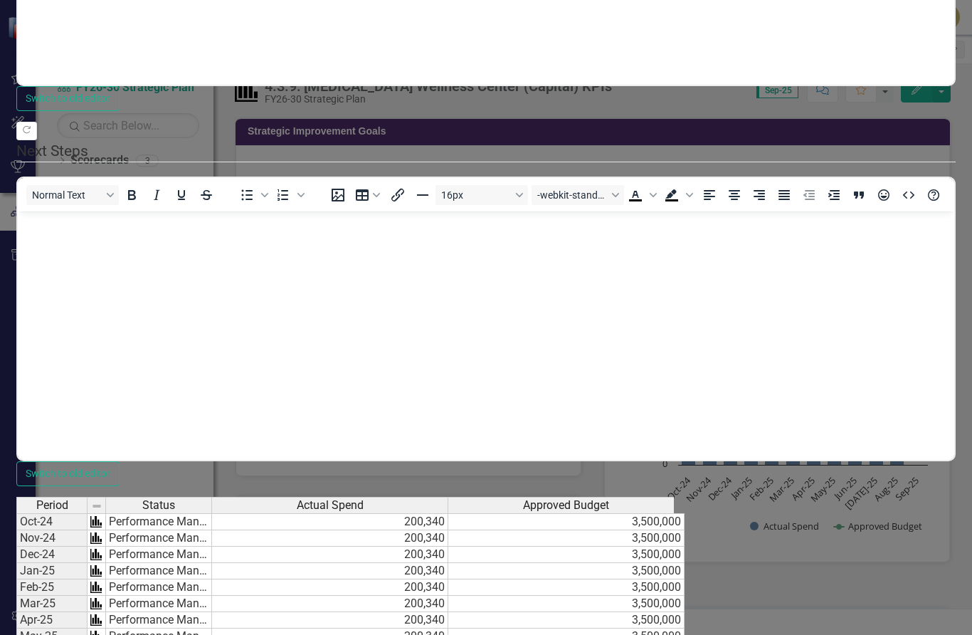
click at [448, 530] on td "200,340" at bounding box center [330, 538] width 236 height 16
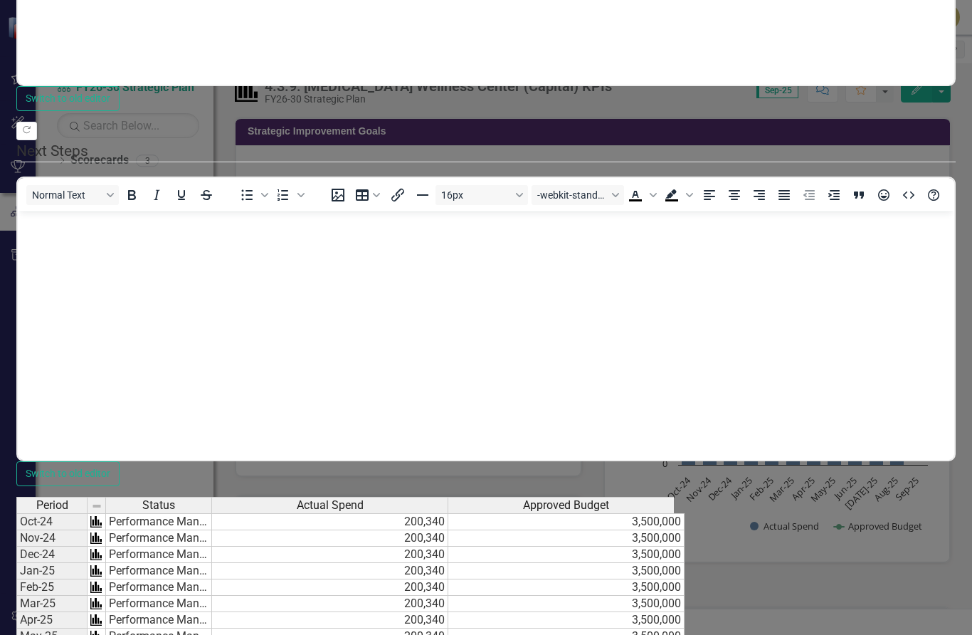
click at [448, 530] on td "200,340" at bounding box center [330, 538] width 236 height 16
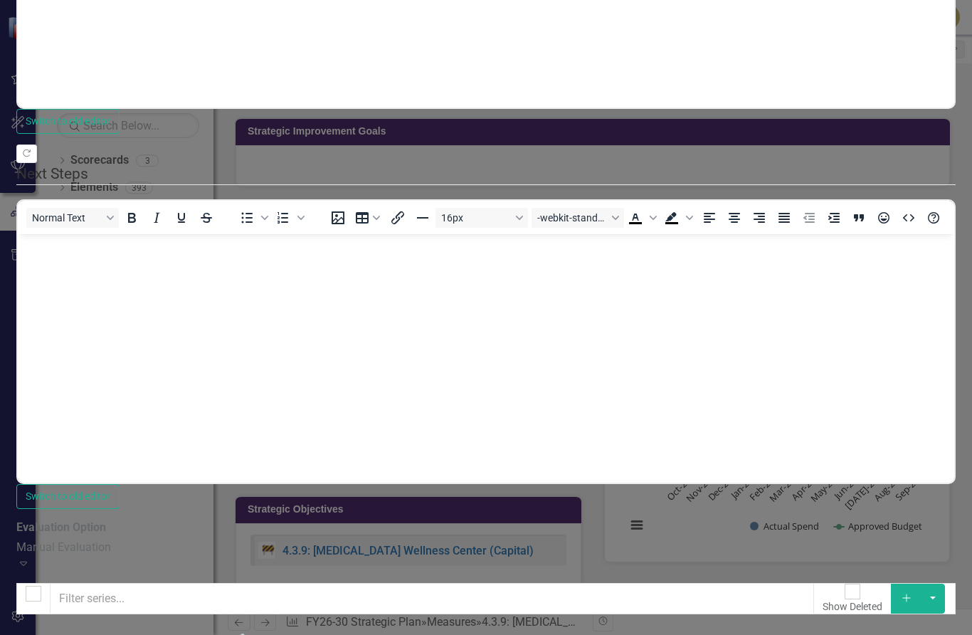
drag, startPoint x: 154, startPoint y: 102, endPoint x: 154, endPoint y: 80, distance: 21.4
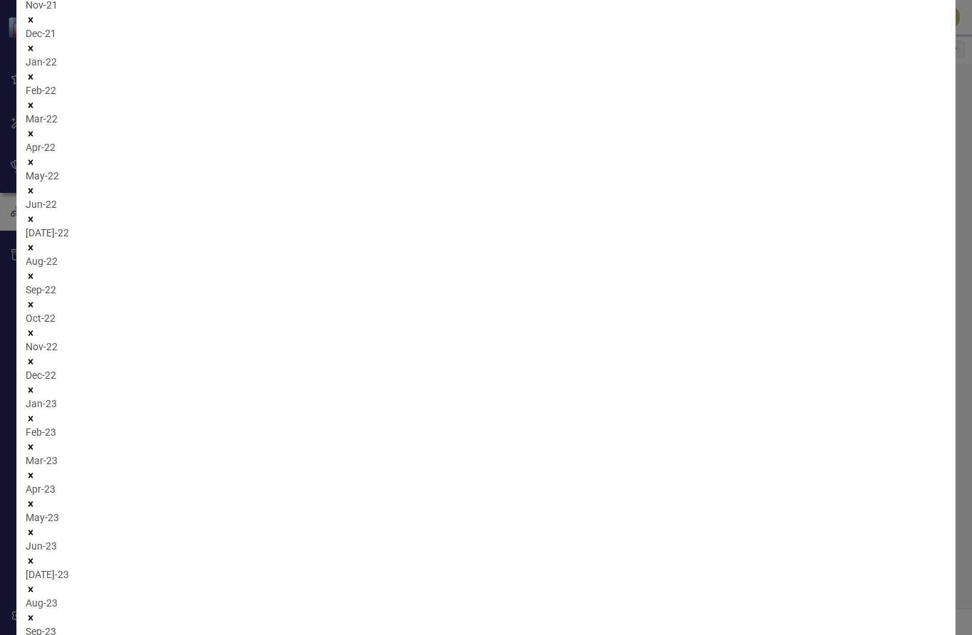
drag, startPoint x: 411, startPoint y: 189, endPoint x: 426, endPoint y: 189, distance: 14.2
